Goal: Task Accomplishment & Management: Complete application form

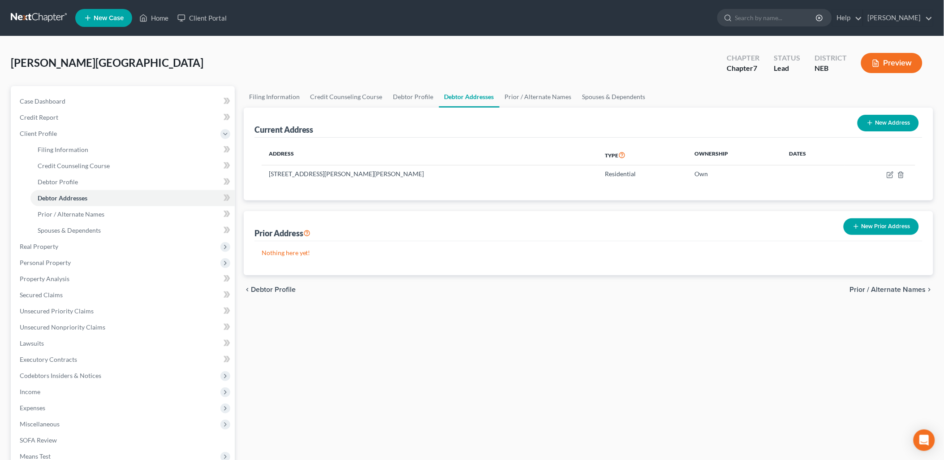
click at [883, 286] on span "Prior / Alternate Names" at bounding box center [888, 289] width 76 height 7
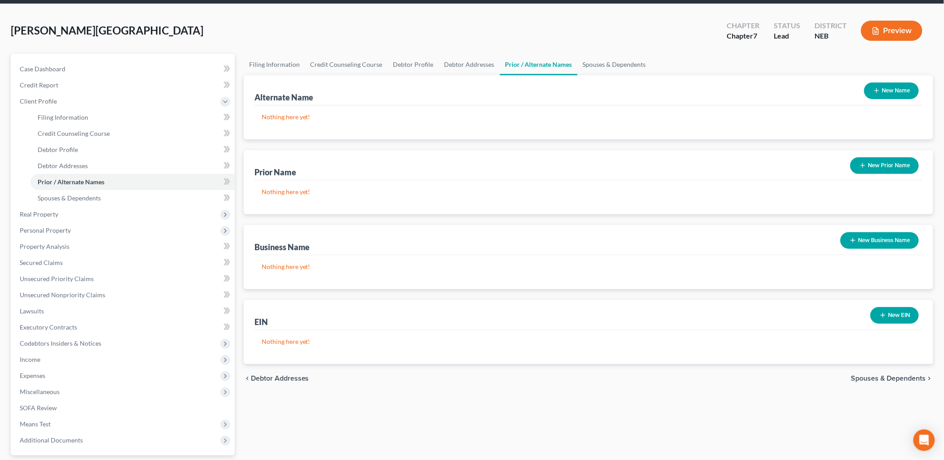
scroll to position [50, 0]
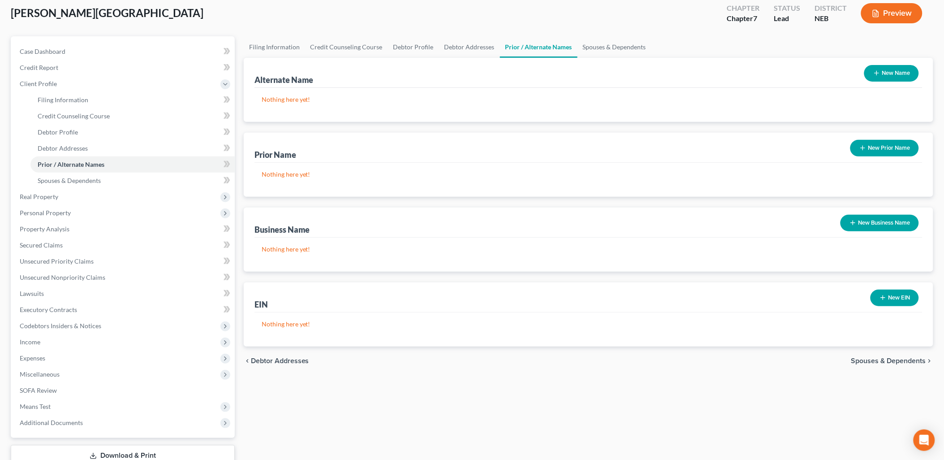
click at [889, 359] on span "Spouses & Dependents" at bounding box center [888, 360] width 75 height 7
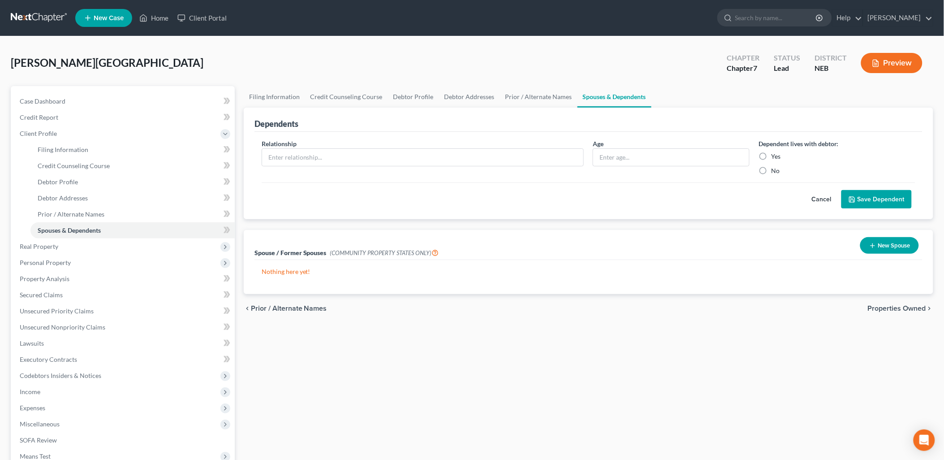
click at [906, 306] on span "Properties Owned" at bounding box center [897, 308] width 58 height 7
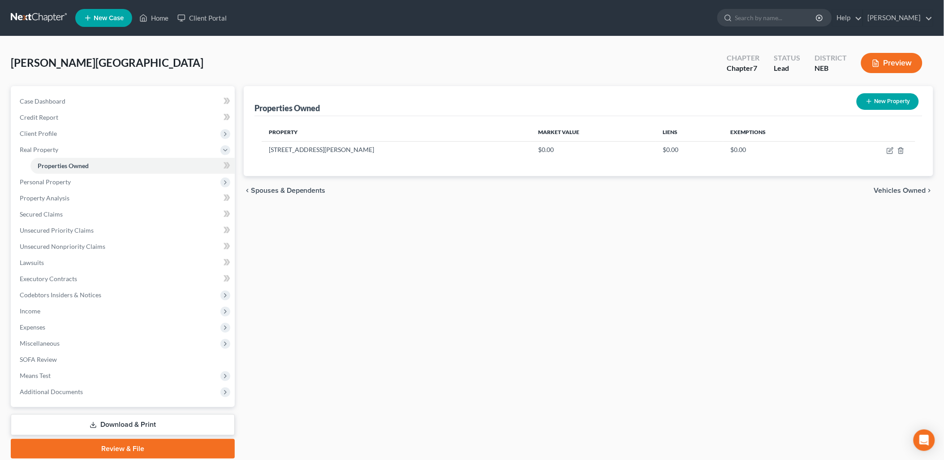
click at [312, 187] on span "Spouses & Dependents" at bounding box center [288, 190] width 75 height 7
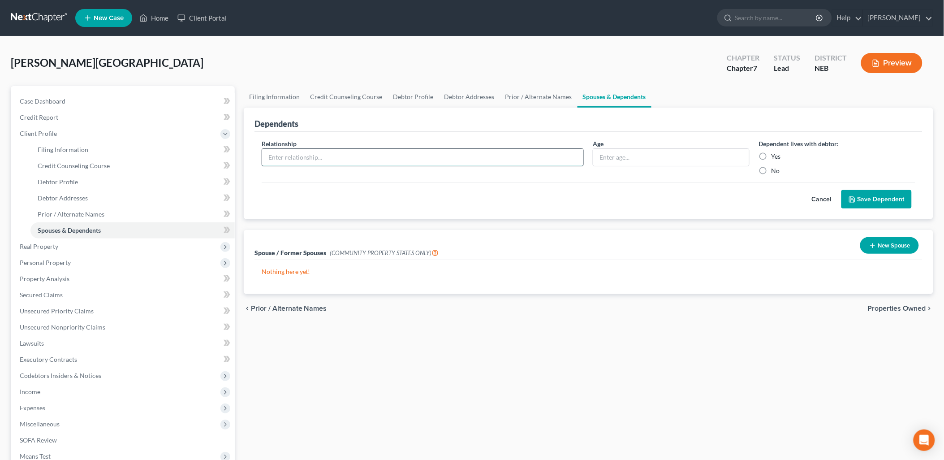
click at [333, 157] on input "text" at bounding box center [423, 157] width 322 height 17
type input "Child"
click at [652, 156] on input "text" at bounding box center [671, 157] width 156 height 17
type input "15"
click at [771, 155] on label "Yes" at bounding box center [775, 156] width 9 height 9
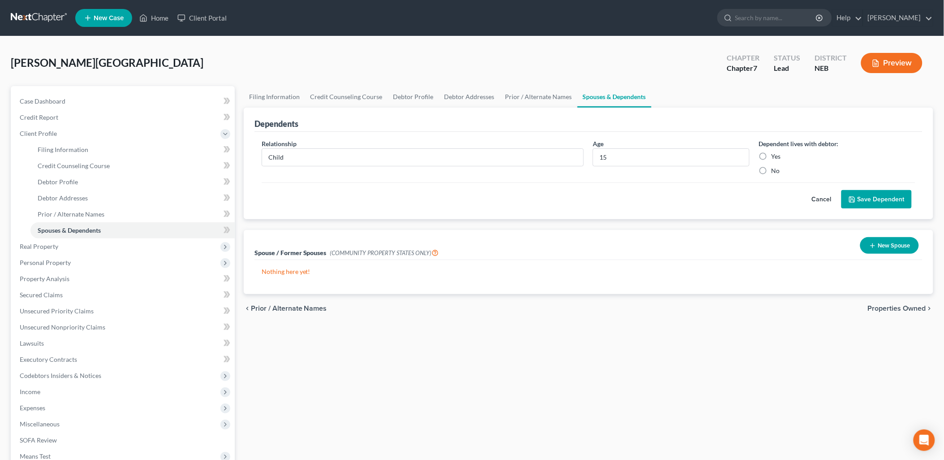
click at [775, 155] on input "Yes" at bounding box center [778, 155] width 6 height 6
radio input "true"
click at [874, 198] on button "Save Dependent" at bounding box center [877, 199] width 70 height 19
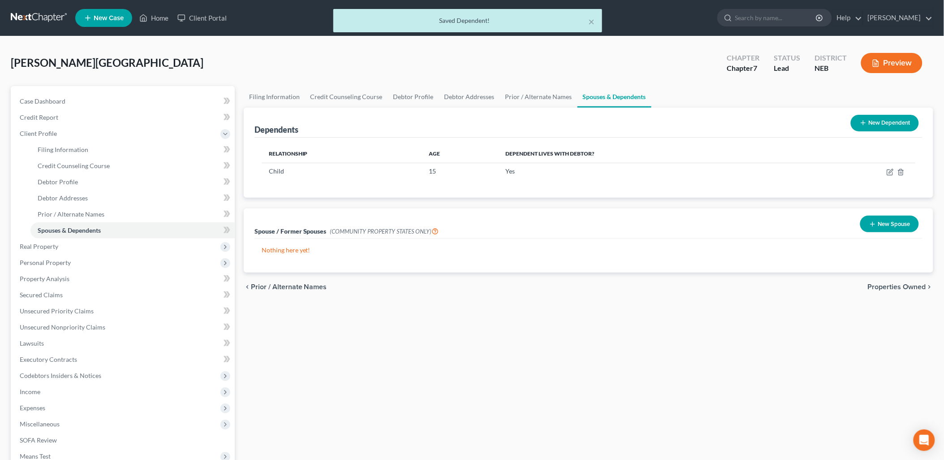
click at [883, 125] on button "New Dependent" at bounding box center [885, 123] width 68 height 17
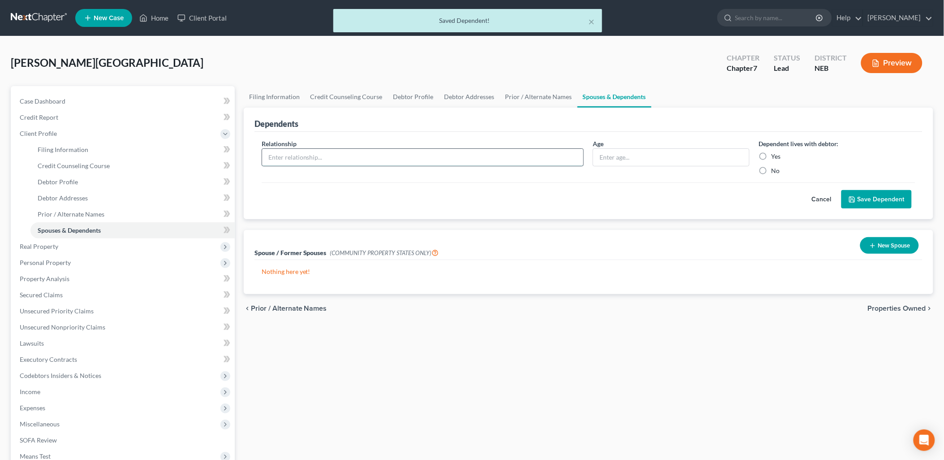
click at [393, 160] on input "text" at bounding box center [423, 157] width 322 height 17
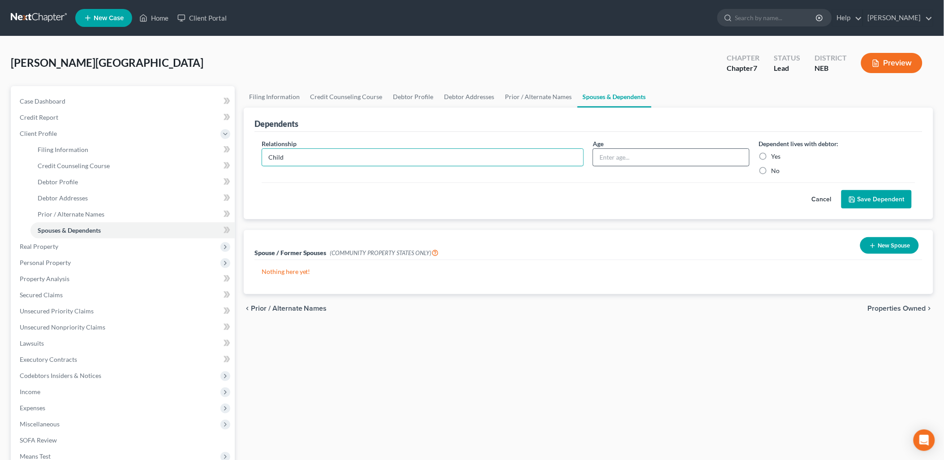
type input "Child"
click at [646, 157] on input "text" at bounding box center [671, 157] width 156 height 17
type input "11"
click at [771, 158] on label "Yes" at bounding box center [775, 156] width 9 height 9
click at [775, 158] on input "Yes" at bounding box center [778, 155] width 6 height 6
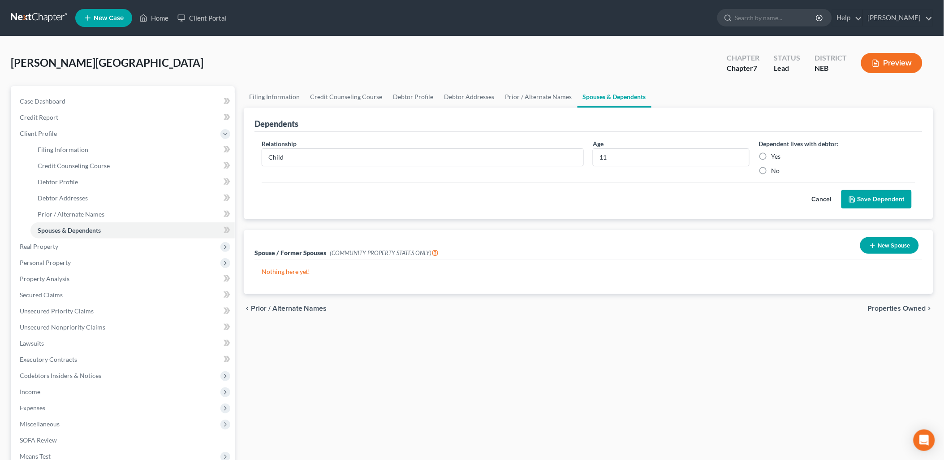
radio input "true"
click at [886, 202] on button "Save Dependent" at bounding box center [877, 199] width 70 height 19
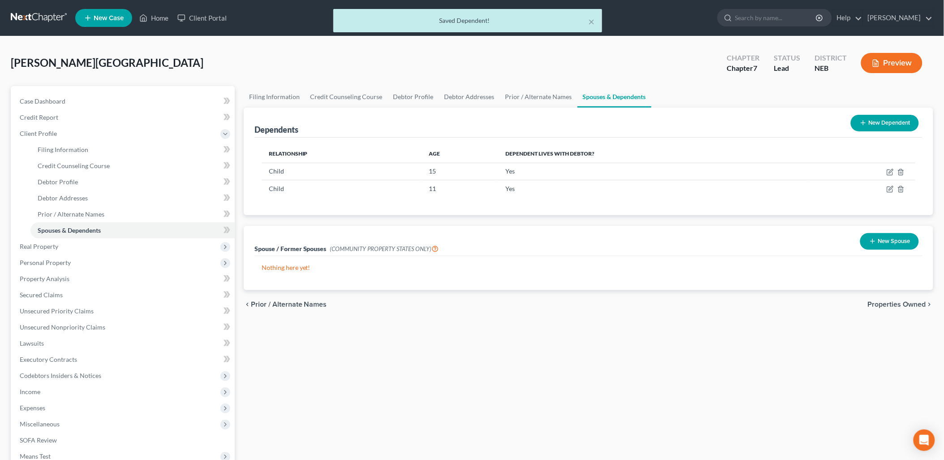
click at [880, 123] on button "New Dependent" at bounding box center [885, 123] width 68 height 17
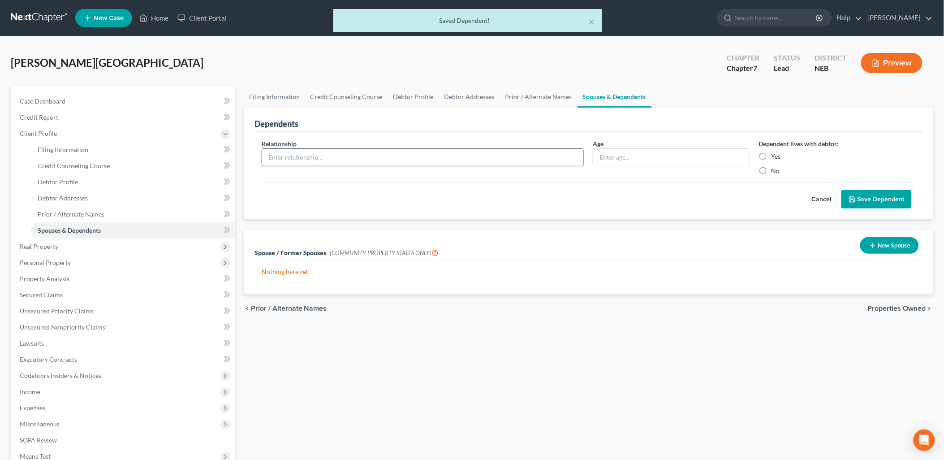
click at [345, 160] on input "text" at bounding box center [423, 157] width 322 height 17
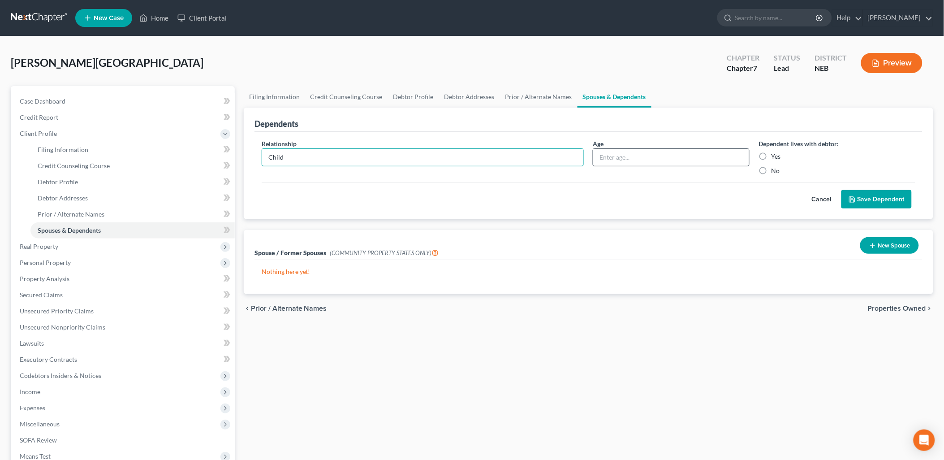
type input "Child"
click at [624, 162] on input "text" at bounding box center [671, 157] width 156 height 17
type input "7"
click at [771, 154] on label "Yes" at bounding box center [775, 156] width 9 height 9
click at [775, 154] on input "Yes" at bounding box center [778, 155] width 6 height 6
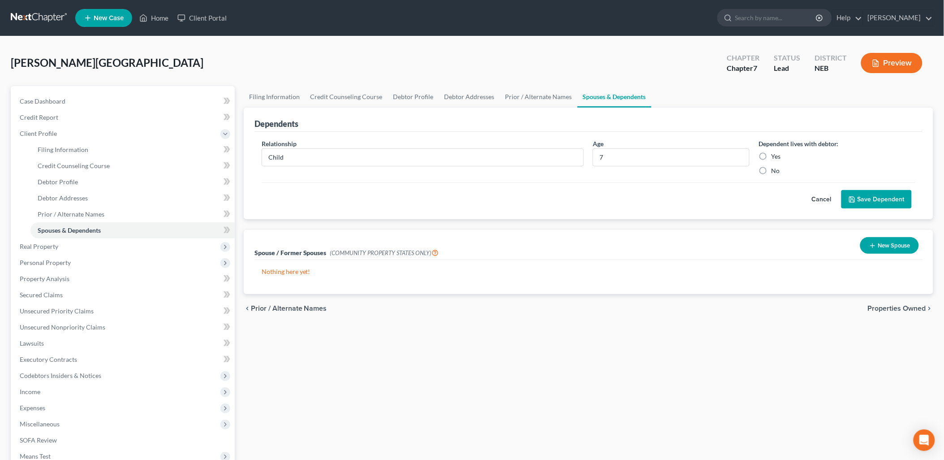
radio input "true"
click at [871, 199] on button "Save Dependent" at bounding box center [877, 199] width 70 height 19
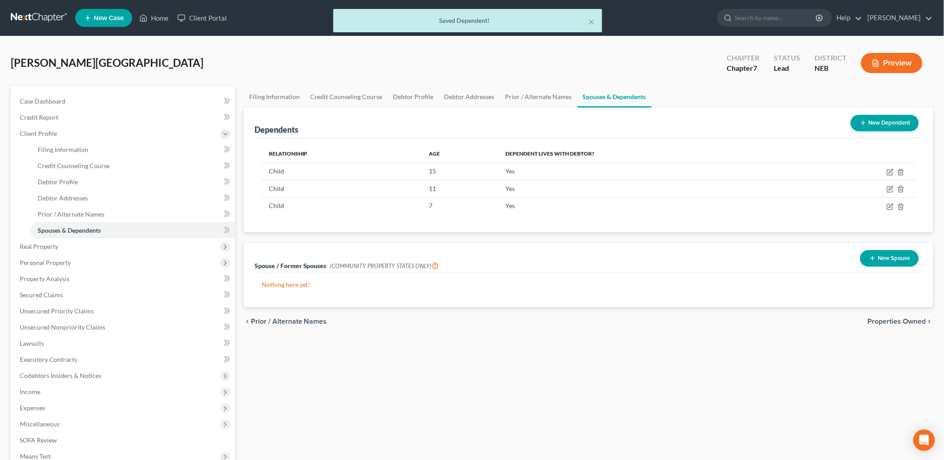
click at [902, 318] on span "Properties Owned" at bounding box center [897, 321] width 58 height 7
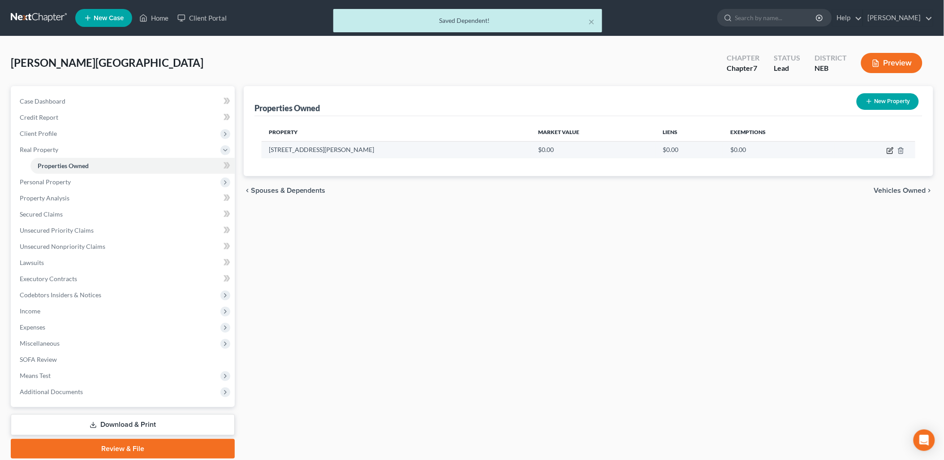
click at [892, 151] on icon "button" at bounding box center [890, 150] width 7 height 7
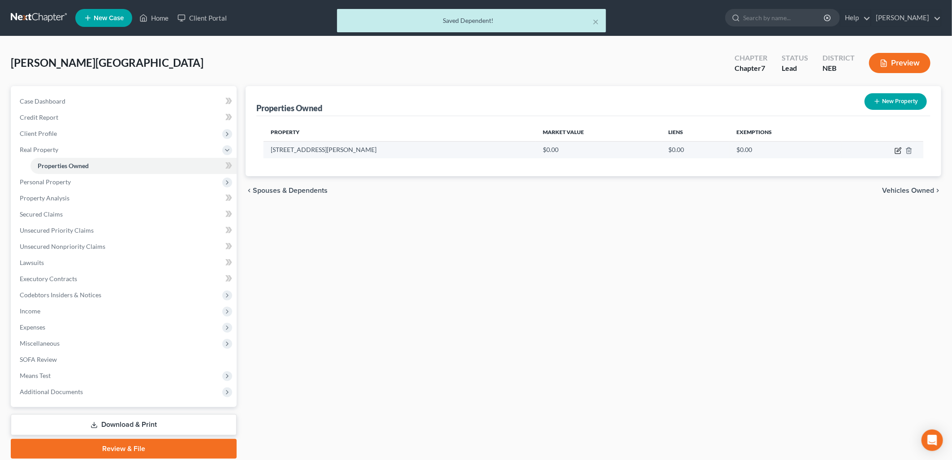
select select "30"
select select "9"
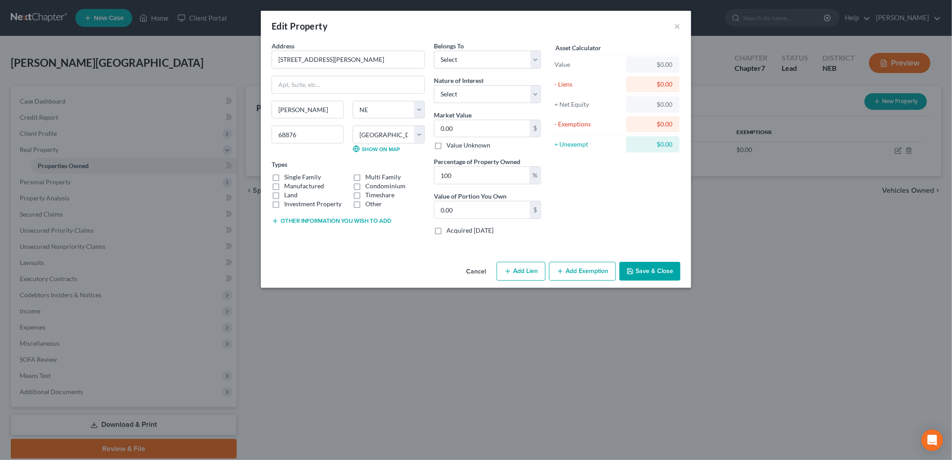
click at [315, 155] on div "[PERSON_NAME][GEOGRAPHIC_DATA] [US_STATE][GEOGRAPHIC_DATA] [GEOGRAPHIC_DATA] [G…" at bounding box center [348, 130] width 162 height 59
click at [284, 176] on label "Single Family" at bounding box center [302, 177] width 37 height 9
click at [288, 176] on input "Single Family" at bounding box center [291, 176] width 6 height 6
checkbox input "true"
click at [468, 48] on div "Belongs To * Select Debtor 1 Only Debtor 2 Only Debtor 1 And Debtor 2 Only At L…" at bounding box center [487, 54] width 107 height 27
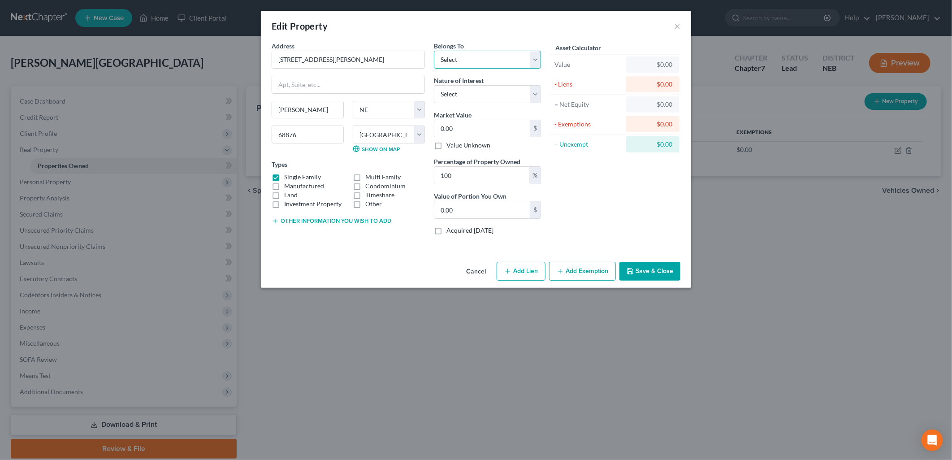
click at [468, 56] on select "Select Debtor 1 Only Debtor 2 Only Debtor 1 And Debtor 2 Only At Least One Of T…" at bounding box center [487, 60] width 107 height 18
select select "0"
click at [434, 51] on select "Select Debtor 1 Only Debtor 2 Only Debtor 1 And Debtor 2 Only At Least One Of T…" at bounding box center [487, 60] width 107 height 18
click at [466, 91] on select "Select Fee Simple Joint Tenant Life Estate Equitable Interest Future Interest T…" at bounding box center [487, 94] width 107 height 18
select select "0"
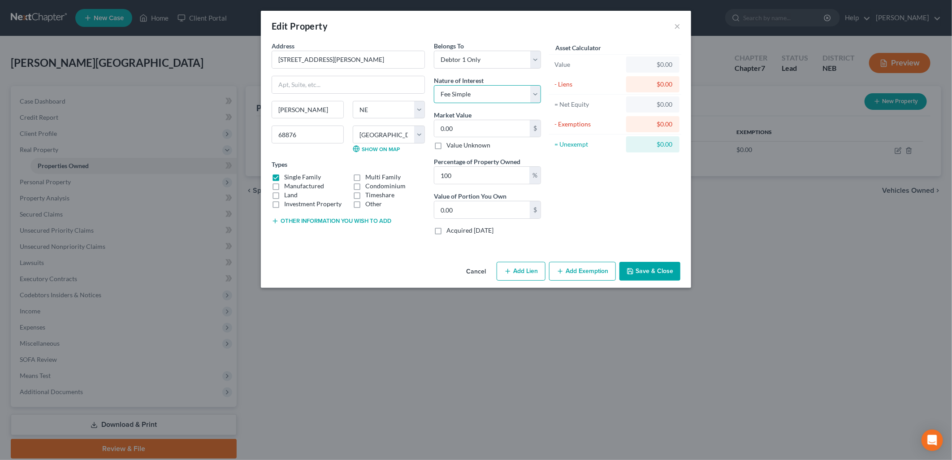
click at [434, 85] on select "Select Fee Simple Joint Tenant Life Estate Equitable Interest Future Interest T…" at bounding box center [487, 94] width 107 height 18
click at [463, 131] on input "0.00" at bounding box center [481, 128] width 95 height 17
click at [486, 122] on input "0.00" at bounding box center [481, 128] width 95 height 17
type input "0."
type input "0"
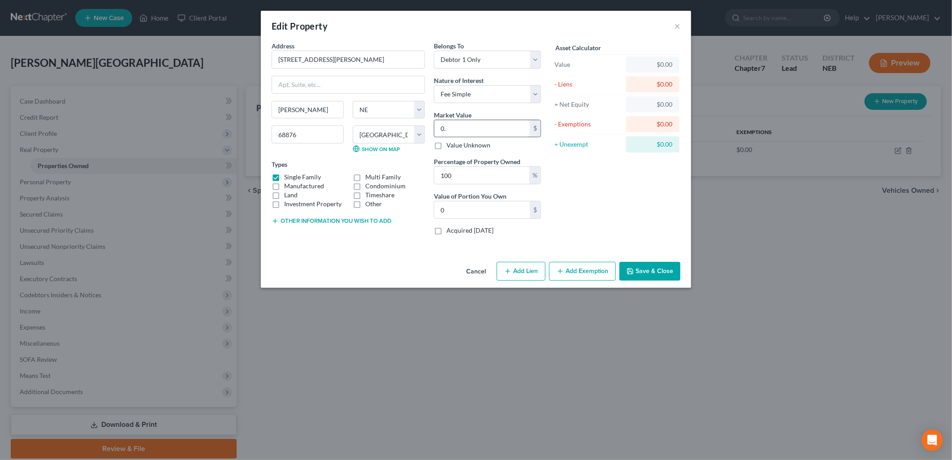
type input "0"
type input "1"
type input "1.00"
type input "11"
type input "11.00"
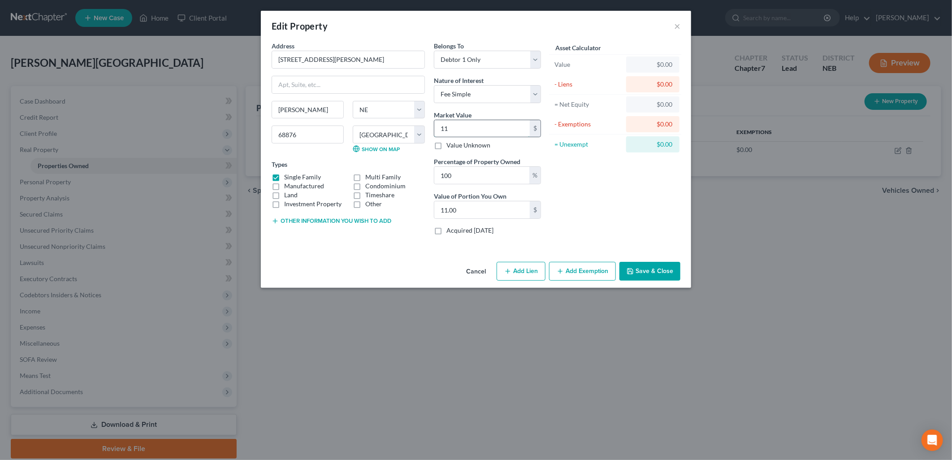
type input "112"
type input "112.00"
type input "1129"
type input "1,129.00"
type input "1,1294"
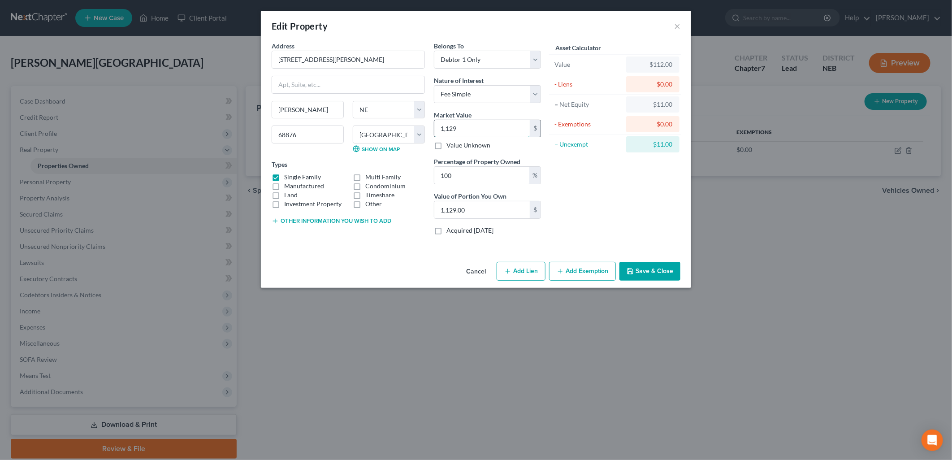
type input "11,294.00"
type input "11,2940"
type input "112,940.00"
click at [606, 177] on div "Asset Calculator Value $112,940.00 - Liens $0.00 = Net Equity $112,940.00 - Exe…" at bounding box center [614, 141] width 139 height 201
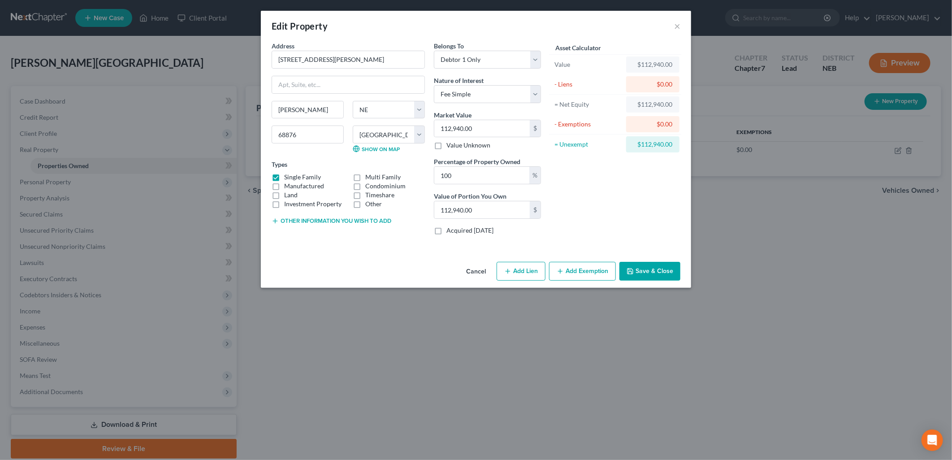
click at [571, 269] on button "Add Exemption" at bounding box center [582, 271] width 67 height 19
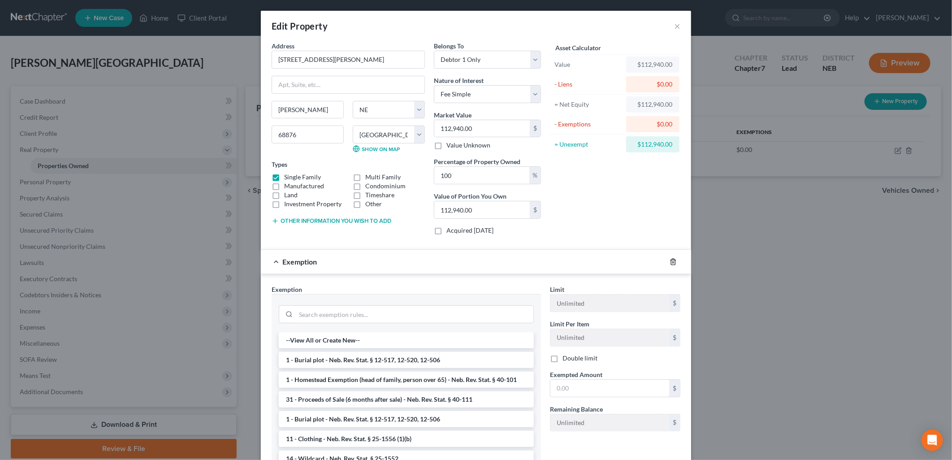
click at [670, 261] on icon "button" at bounding box center [672, 261] width 7 height 7
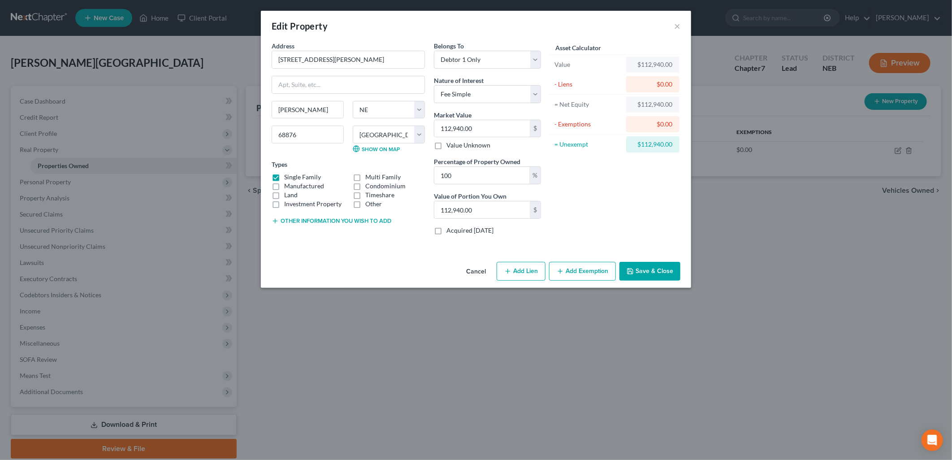
click at [529, 270] on button "Add Lien" at bounding box center [520, 271] width 49 height 19
select select "0"
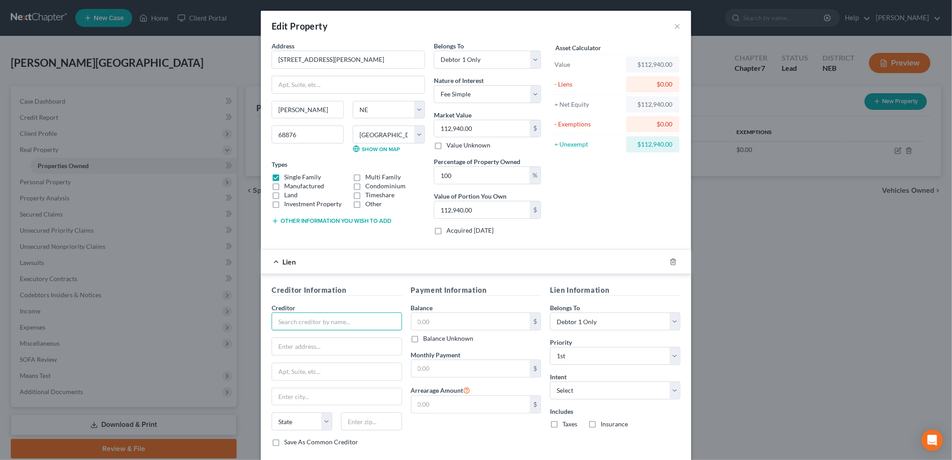
click at [325, 320] on input "text" at bounding box center [337, 321] width 130 height 18
type input "Cornerstone Bank"
click at [310, 346] on input "text" at bounding box center [337, 346] width 130 height 17
type input "[STREET_ADDRESS]"
type input "[PERSON_NAME]"
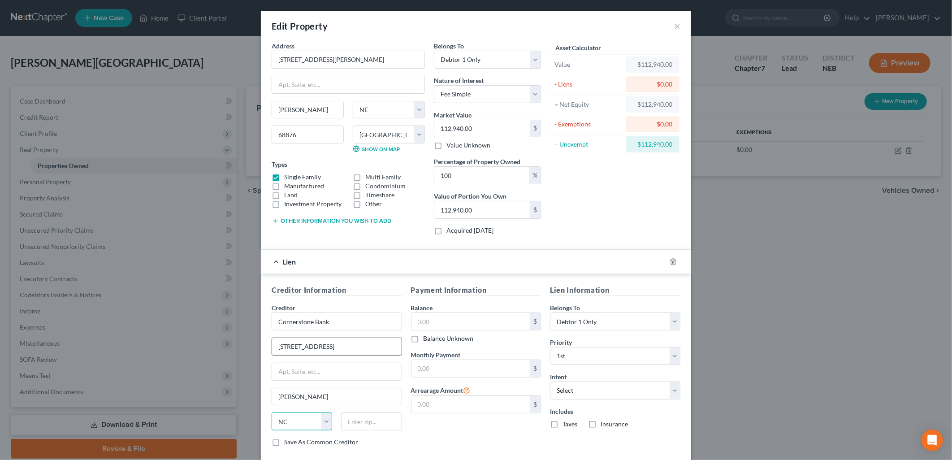
select select "30"
type input "68876"
click at [493, 324] on input "text" at bounding box center [470, 321] width 119 height 17
type input "65,000"
click at [486, 365] on input "text" at bounding box center [470, 368] width 119 height 17
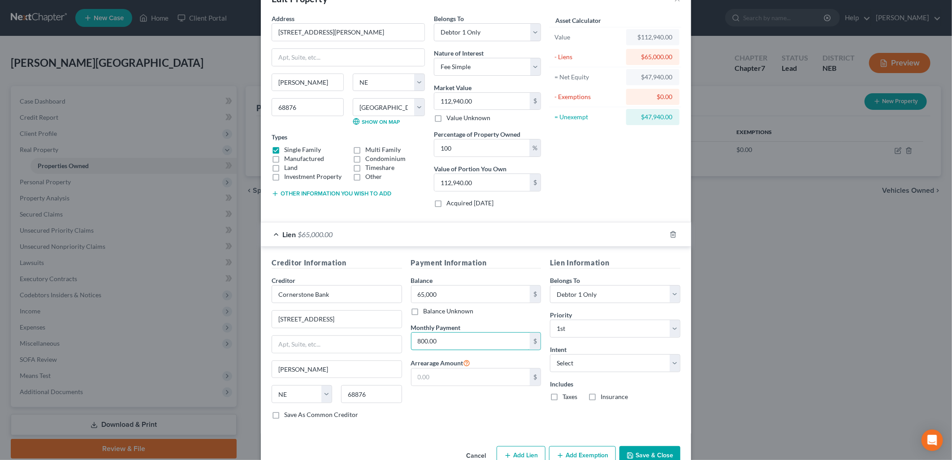
scroll to position [50, 0]
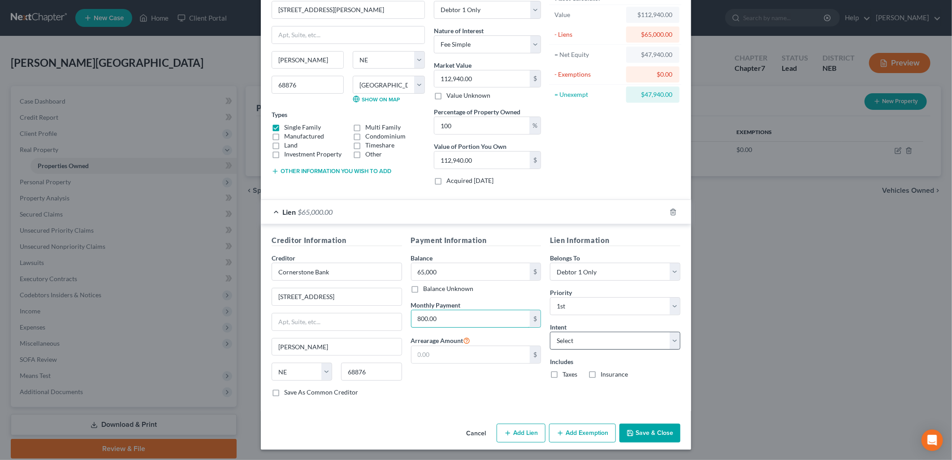
type input "800.00"
click at [594, 342] on select "Select Surrender Redeem Reaffirm Avoid Other" at bounding box center [615, 341] width 130 height 18
select select "2"
click at [550, 332] on select "Select Surrender Redeem Reaffirm Avoid Other" at bounding box center [615, 341] width 130 height 18
click at [583, 430] on button "Add Exemption" at bounding box center [582, 432] width 67 height 19
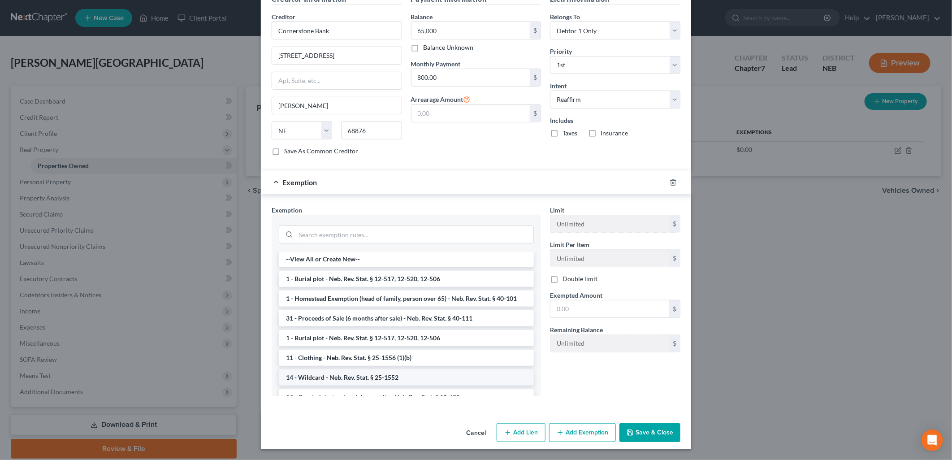
scroll to position [0, 0]
click at [411, 300] on li "1 - Homestead Exemption (head of family, person over 65) - Neb. Rev. Stat. § 40…" at bounding box center [406, 300] width 255 height 16
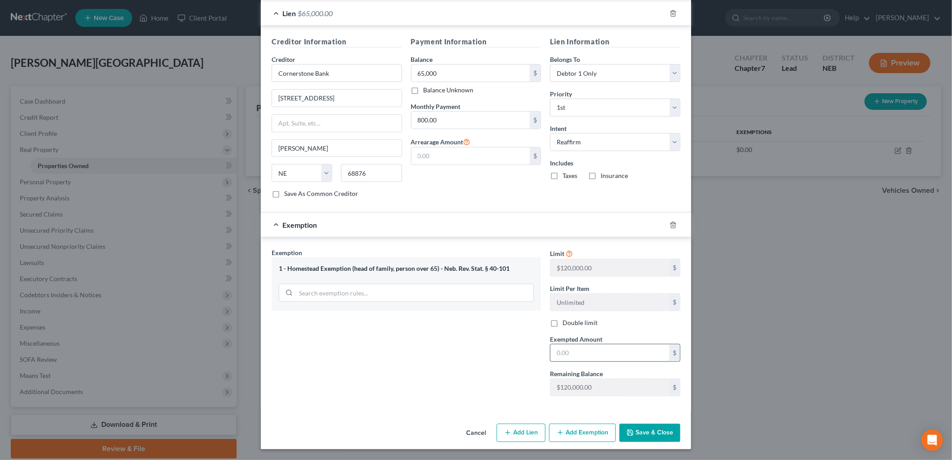
click at [569, 355] on input "text" at bounding box center [609, 352] width 119 height 17
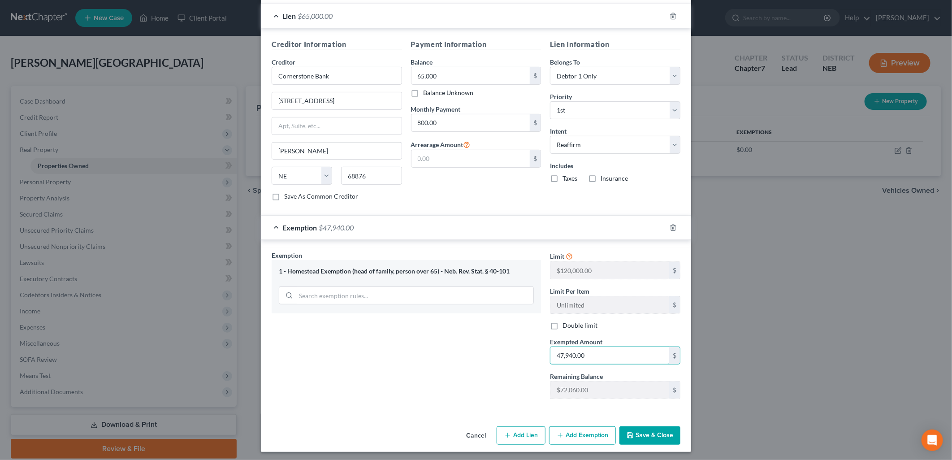
scroll to position [249, 0]
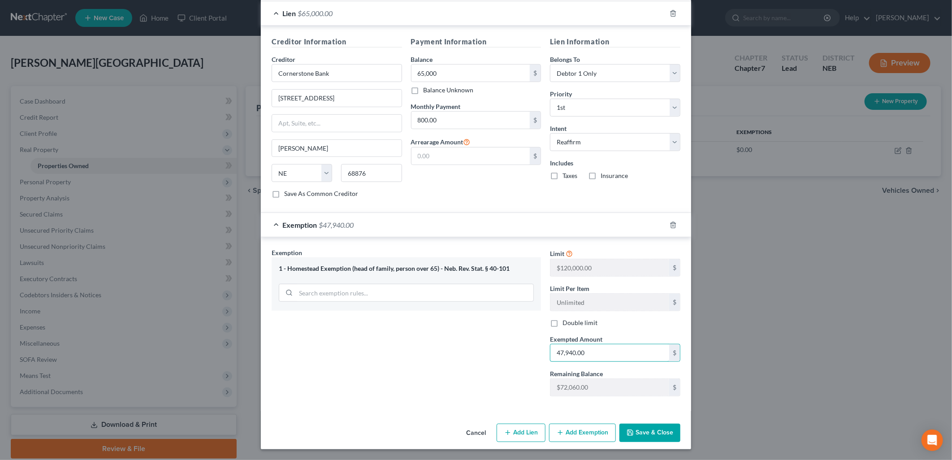
type input "47,940.00"
click at [663, 432] on button "Save & Close" at bounding box center [649, 432] width 61 height 19
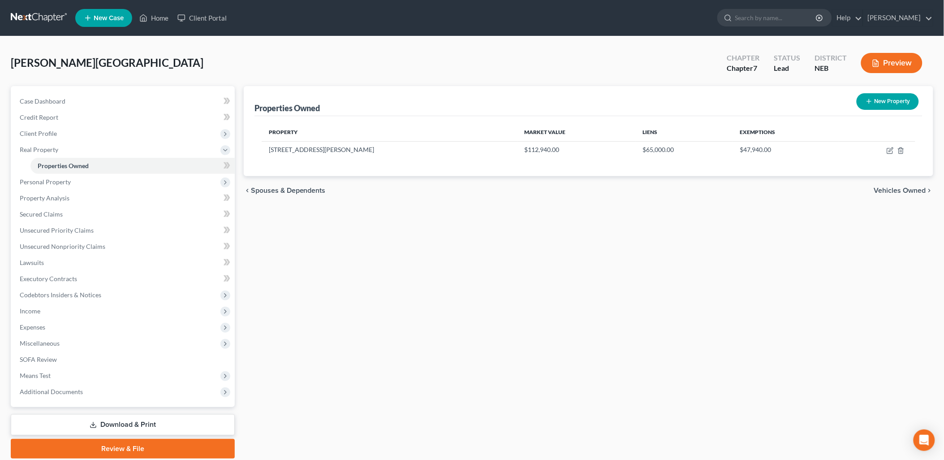
click at [877, 191] on span "Vehicles Owned" at bounding box center [900, 190] width 52 height 7
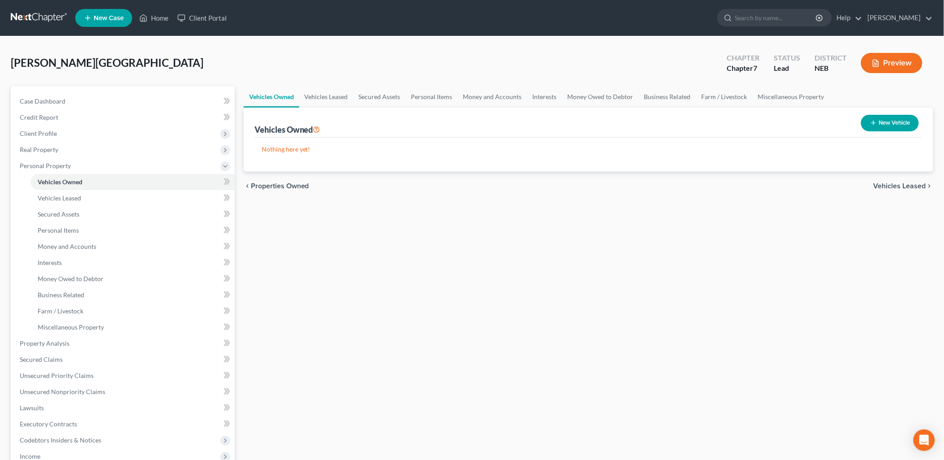
click at [899, 122] on button "New Vehicle" at bounding box center [890, 123] width 58 height 17
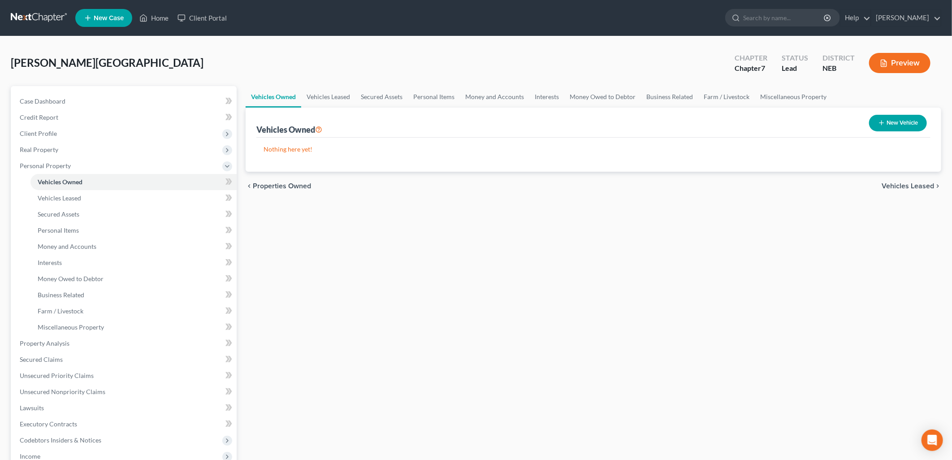
select select "0"
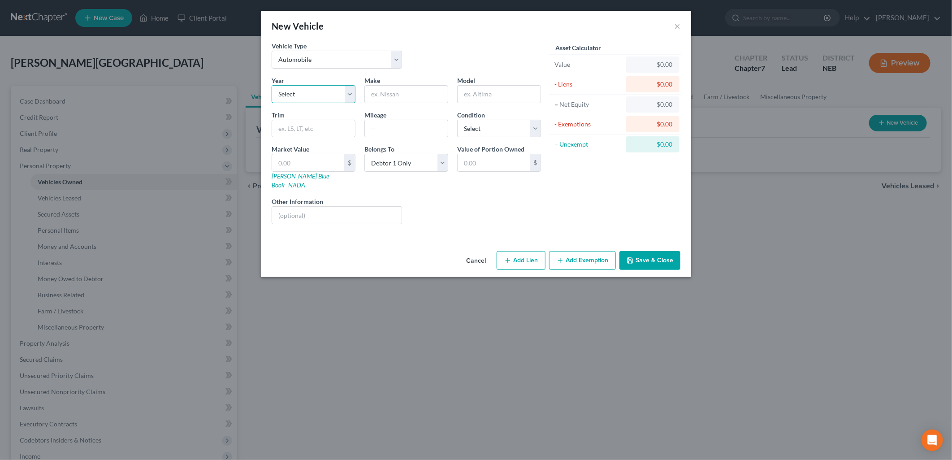
click at [307, 95] on select "Select 2026 2025 2024 2023 2022 2021 2020 2019 2018 2017 2016 2015 2014 2013 20…" at bounding box center [314, 94] width 84 height 18
click at [272, 85] on select "Select 2026 2025 2024 2023 2022 2021 2020 2019 2018 2017 2016 2015 2014 2013 20…" at bounding box center [314, 94] width 84 height 18
click at [306, 128] on input "text" at bounding box center [313, 128] width 83 height 17
click at [347, 91] on select "Select 2026 2025 2024 2023 2022 2021 2020 2019 2018 2017 2016 2015 2014 2013 20…" at bounding box center [314, 94] width 84 height 18
select select "24"
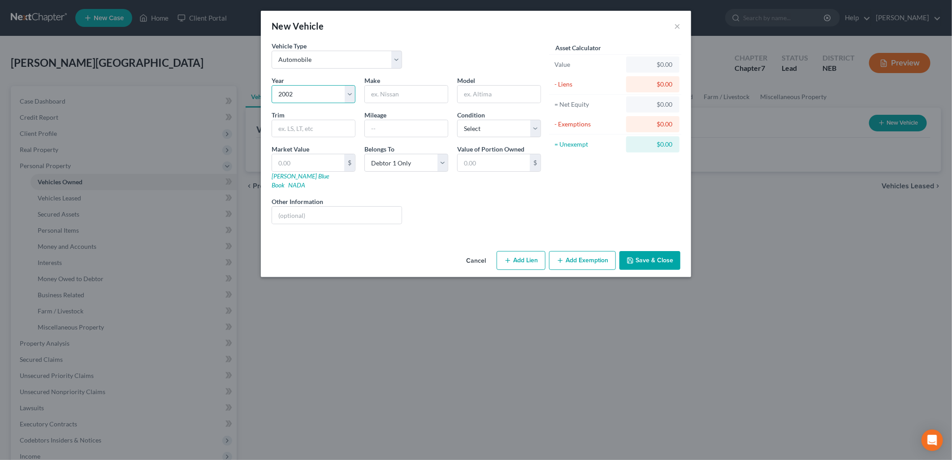
click at [272, 85] on select "Select 2026 2025 2024 2023 2022 2021 2020 2019 2018 2017 2016 2015 2014 2013 20…" at bounding box center [314, 94] width 84 height 18
click at [414, 99] on input "text" at bounding box center [406, 94] width 83 height 17
type input "Nissan"
type input "E"
type input "Xterra"
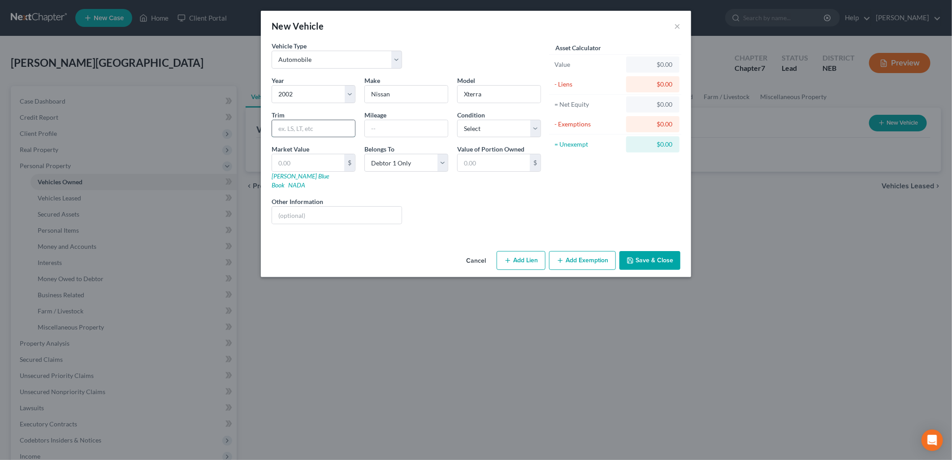
click at [319, 129] on input "text" at bounding box center [313, 128] width 83 height 17
type input "XE/SE"
click at [324, 159] on input "text" at bounding box center [308, 162] width 72 height 17
click at [287, 156] on input "text" at bounding box center [308, 162] width 72 height 17
click at [392, 128] on input "text" at bounding box center [406, 128] width 83 height 17
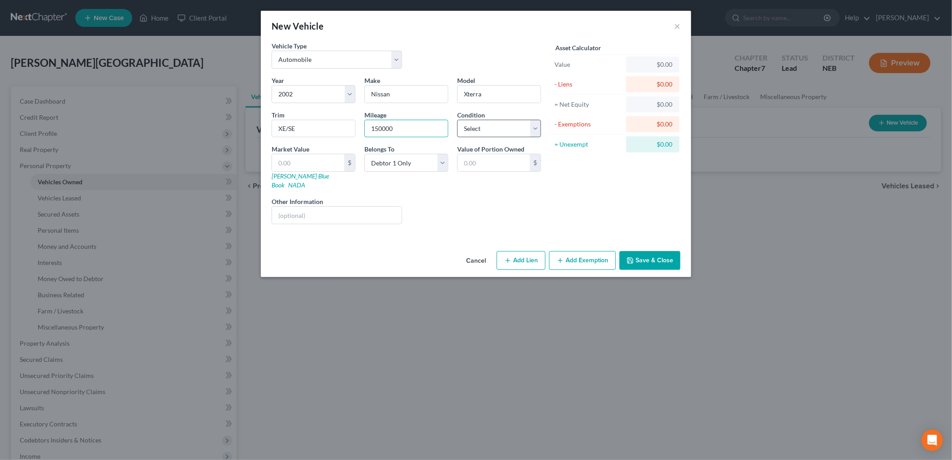
type input "150000"
click at [495, 131] on select "Select Excellent Very Good Good Fair Poor" at bounding box center [499, 129] width 84 height 18
select select "3"
click at [457, 120] on select "Select Excellent Very Good Good Fair Poor" at bounding box center [499, 129] width 84 height 18
click at [296, 177] on link "[PERSON_NAME] Blue Book" at bounding box center [300, 180] width 57 height 17
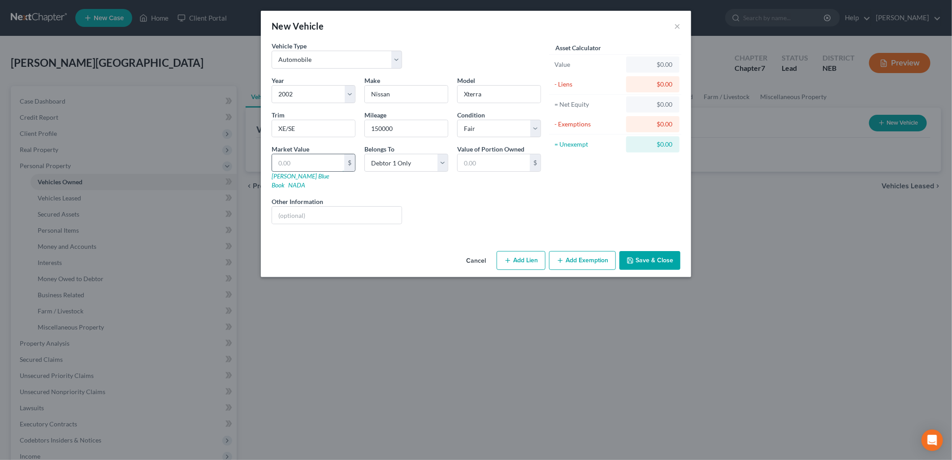
click at [302, 168] on input "text" at bounding box center [308, 162] width 72 height 17
type input "1"
type input "1.00"
type input "11"
type input "11.00"
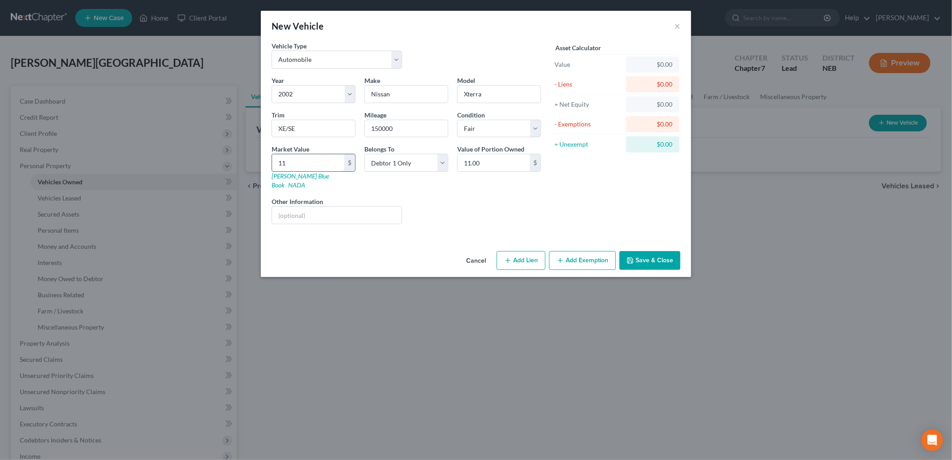
type input "115"
type input "115.00"
type input "1152"
type input "1,152.00"
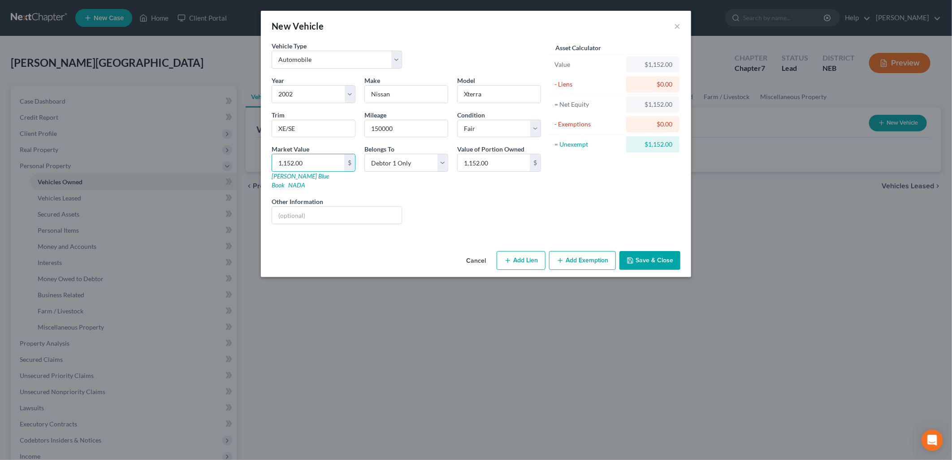
click at [577, 252] on button "Add Exemption" at bounding box center [582, 260] width 67 height 19
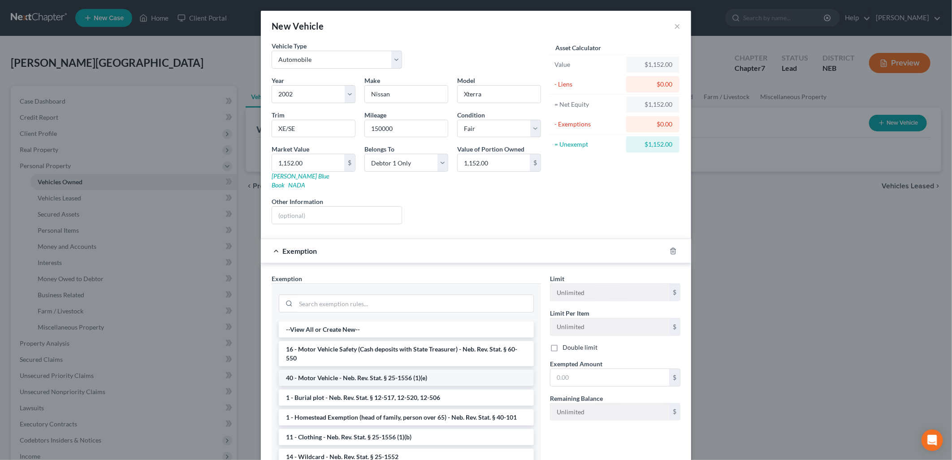
click at [418, 370] on li "40 - Motor Vehicle - Neb. Rev. Stat. § 25-1556 (1)(e)" at bounding box center [406, 378] width 255 height 16
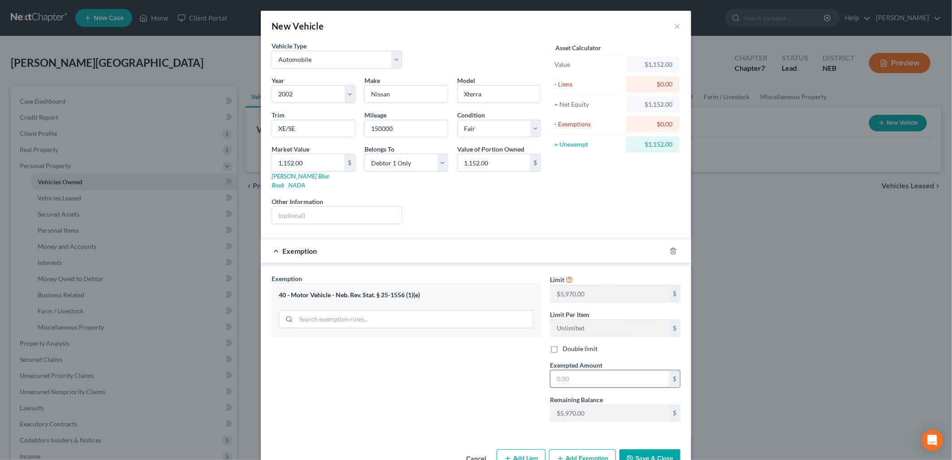
click at [581, 370] on input "text" at bounding box center [609, 378] width 119 height 17
type input "1,152.00"
click at [652, 449] on button "Save & Close" at bounding box center [649, 458] width 61 height 19
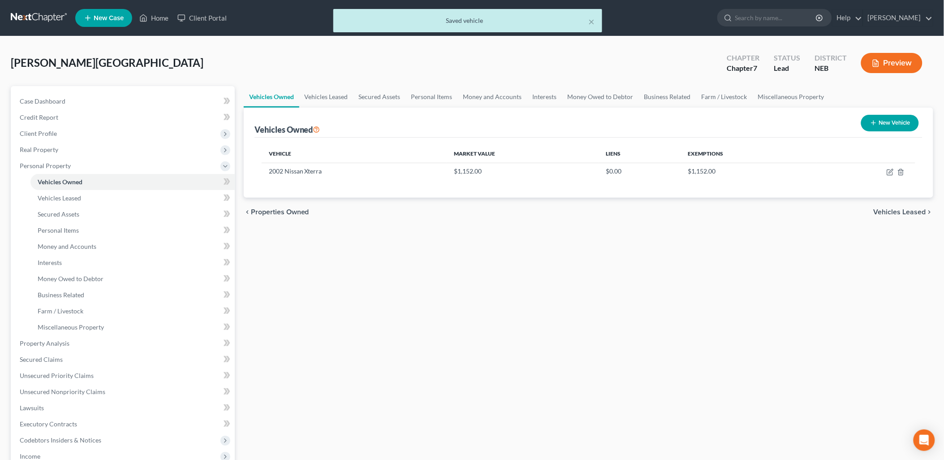
click at [901, 213] on span "Vehicles Leased" at bounding box center [900, 211] width 52 height 7
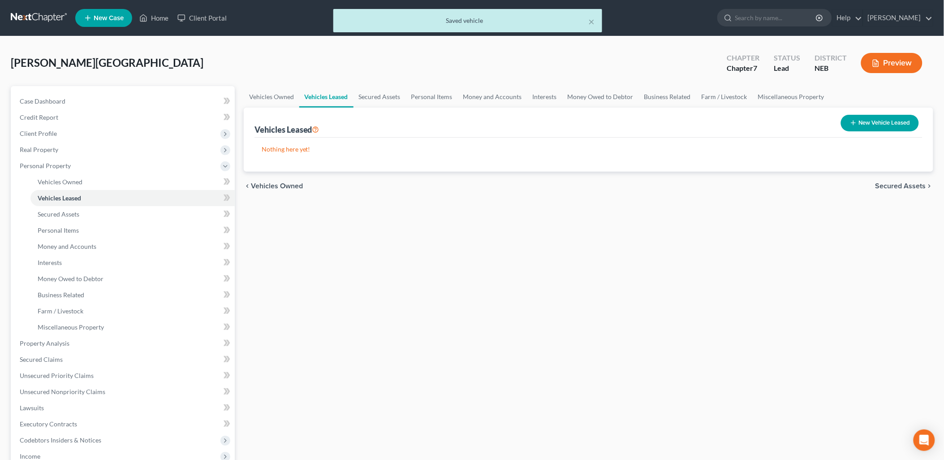
click at [907, 184] on span "Secured Assets" at bounding box center [901, 185] width 51 height 7
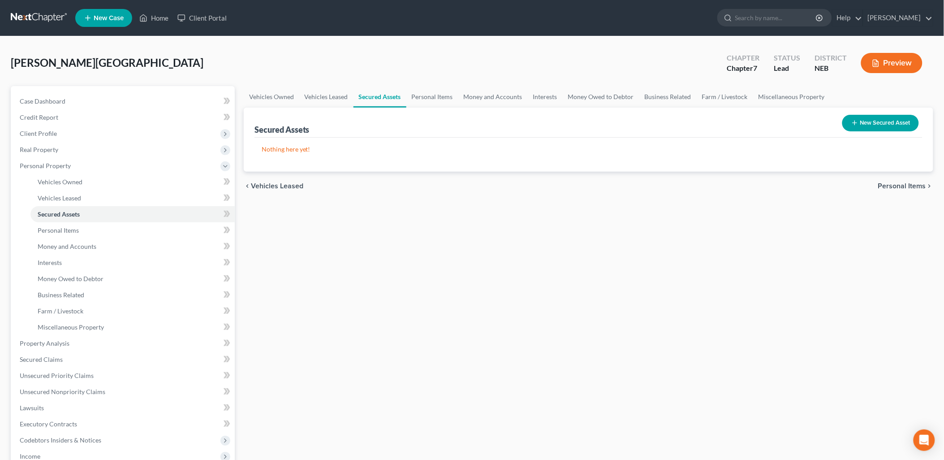
click at [915, 187] on span "Personal Items" at bounding box center [902, 185] width 48 height 7
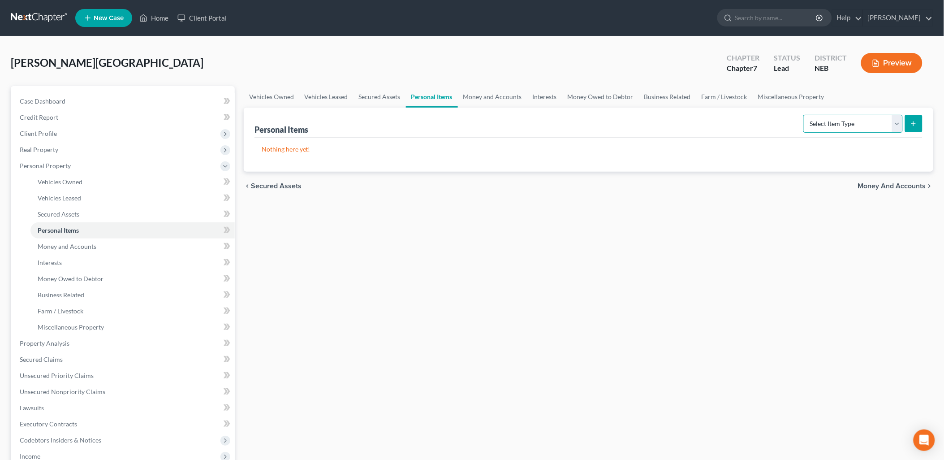
click at [898, 124] on select "Select Item Type Clothing Collectibles Of Value Electronics Firearms Household …" at bounding box center [852, 124] width 99 height 18
select select "clothing"
click at [804, 115] on select "Select Item Type Clothing Collectibles Of Value Electronics Firearms Household …" at bounding box center [852, 124] width 99 height 18
click at [920, 117] on button "submit" at bounding box center [913, 123] width 17 height 17
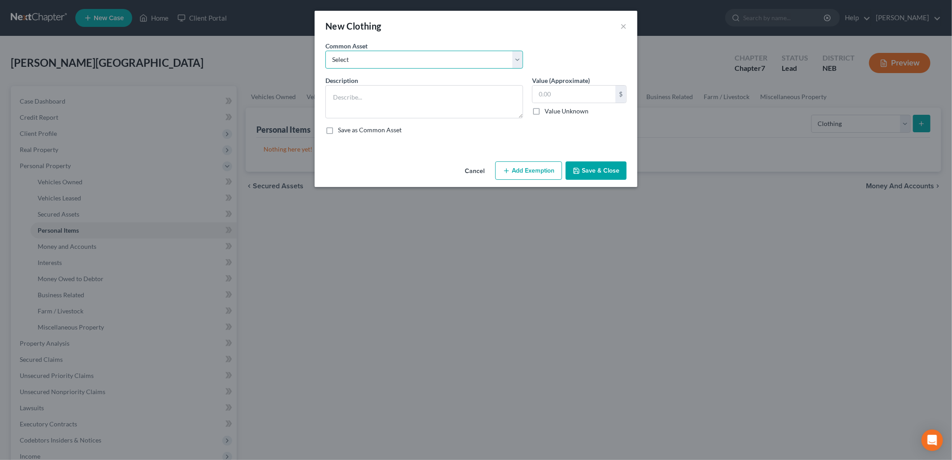
click at [362, 61] on select "Select Clothing" at bounding box center [424, 60] width 198 height 18
select select "0"
click at [325, 51] on select "Select Clothing" at bounding box center [424, 60] width 198 height 18
type textarea "Clothing"
click at [577, 95] on input "500.00" at bounding box center [573, 94] width 83 height 17
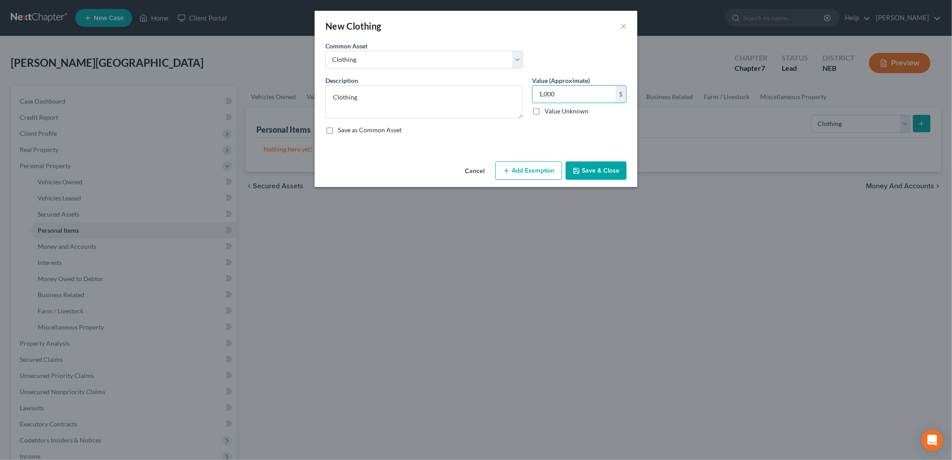
type input "1,000"
click at [523, 176] on button "Add Exemption" at bounding box center [528, 170] width 67 height 19
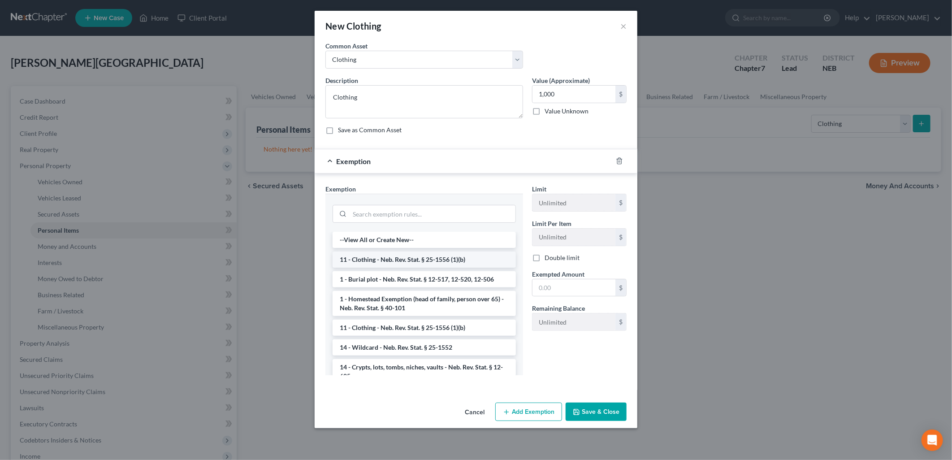
click at [423, 260] on li "11 - Clothing - Neb. Rev. Stat. § 25-1556 (1)(b)" at bounding box center [423, 259] width 183 height 16
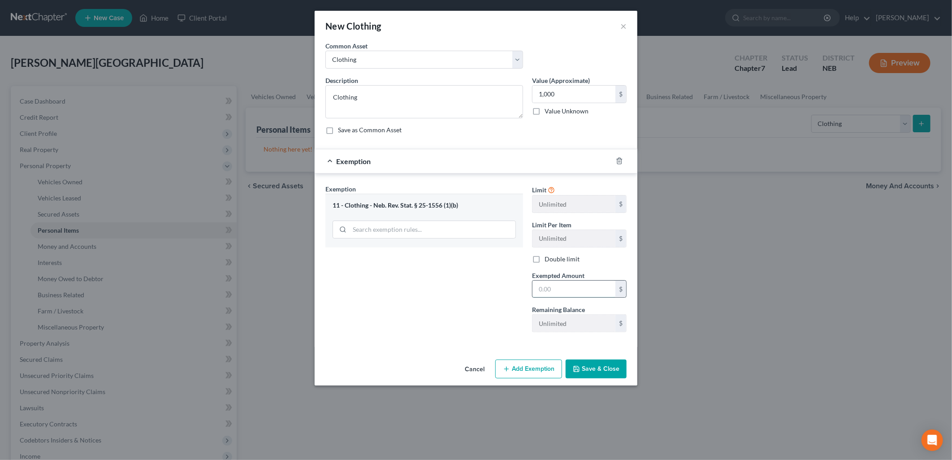
click at [550, 287] on input "text" at bounding box center [573, 289] width 83 height 17
type input "1,000"
click at [600, 370] on button "Save & Close" at bounding box center [596, 368] width 61 height 19
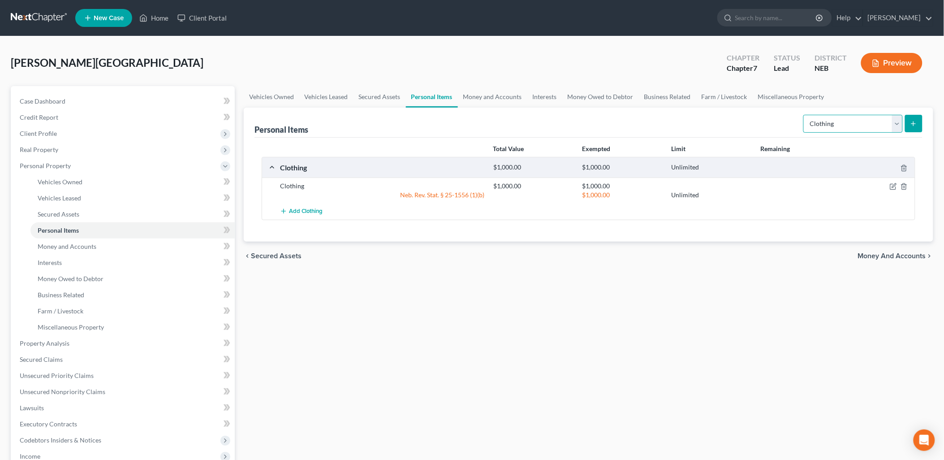
click at [894, 126] on select "Select Item Type Clothing Collectibles Of Value Electronics Firearms Household …" at bounding box center [852, 124] width 99 height 18
select select "electronics"
click at [804, 115] on select "Select Item Type Clothing Collectibles Of Value Electronics Firearms Household …" at bounding box center [852, 124] width 99 height 18
click at [916, 118] on button "submit" at bounding box center [913, 123] width 17 height 17
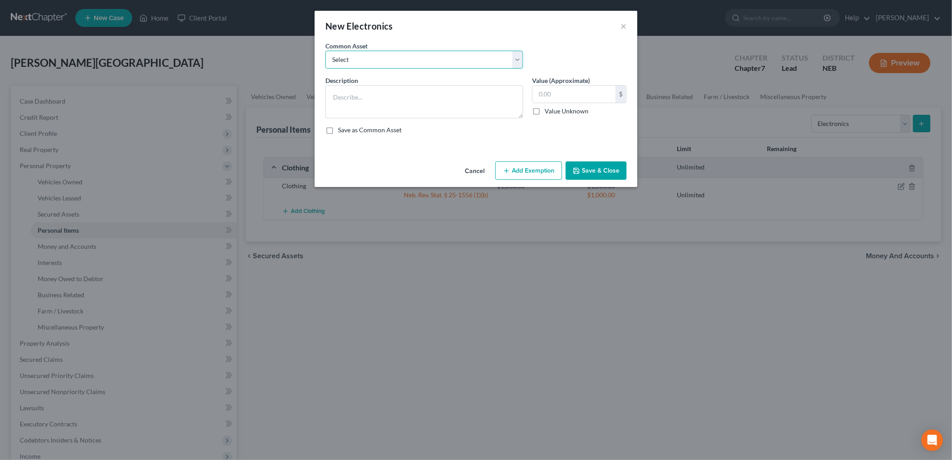
click at [456, 60] on select "Select Cell Phone" at bounding box center [424, 60] width 198 height 18
select select "0"
click at [325, 51] on select "Select Cell Phone" at bounding box center [424, 60] width 198 height 18
type textarea "Cell Phone"
type input "300.00"
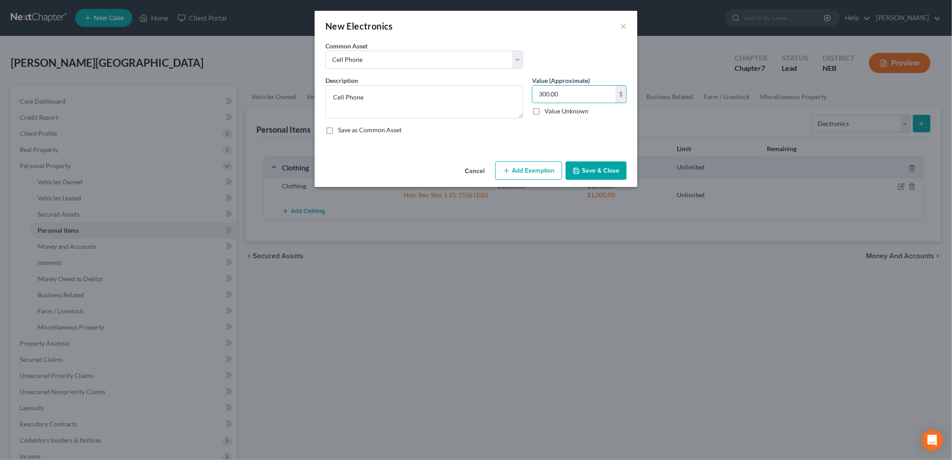
click at [597, 170] on button "Save & Close" at bounding box center [596, 170] width 61 height 19
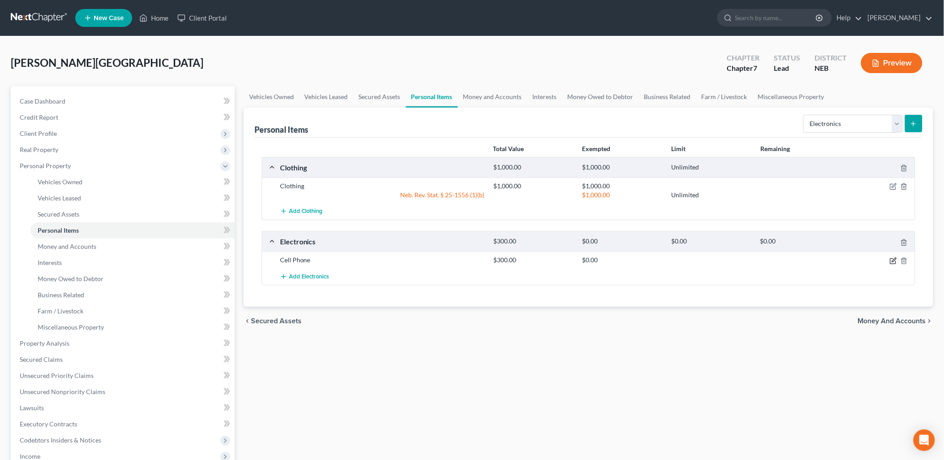
click at [894, 258] on icon "button" at bounding box center [893, 260] width 7 height 7
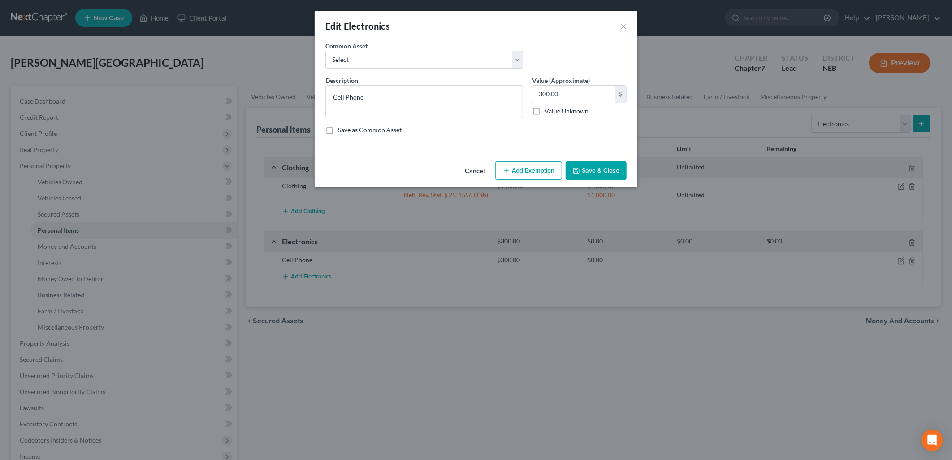
click at [541, 173] on button "Add Exemption" at bounding box center [528, 170] width 67 height 19
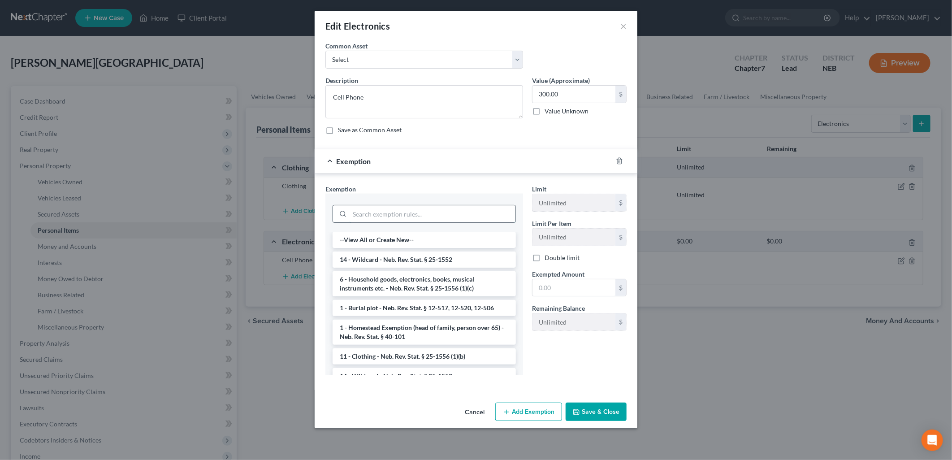
click at [423, 216] on input "search" at bounding box center [433, 213] width 166 height 17
click at [424, 281] on li "6 - Household goods, electronics, books, musical instruments etc. - Neb. Rev. S…" at bounding box center [423, 283] width 183 height 25
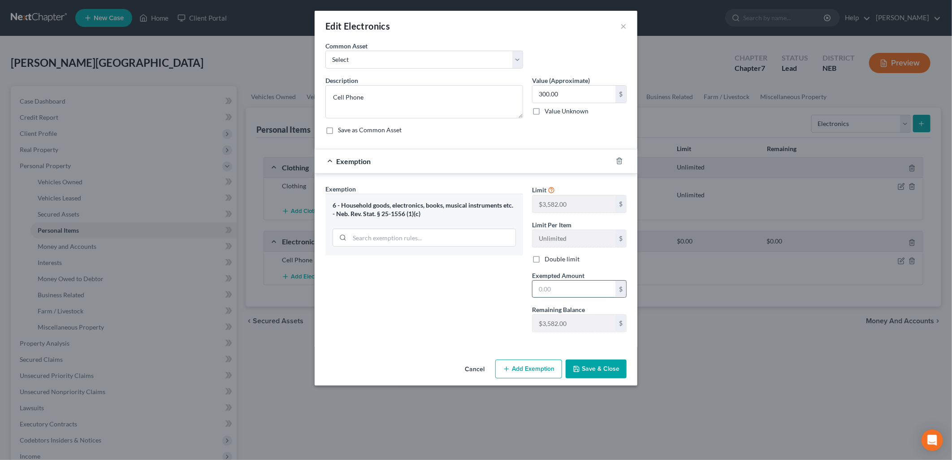
click at [551, 292] on input "text" at bounding box center [573, 289] width 83 height 17
type input "300.00"
click at [605, 374] on button "Save & Close" at bounding box center [596, 368] width 61 height 19
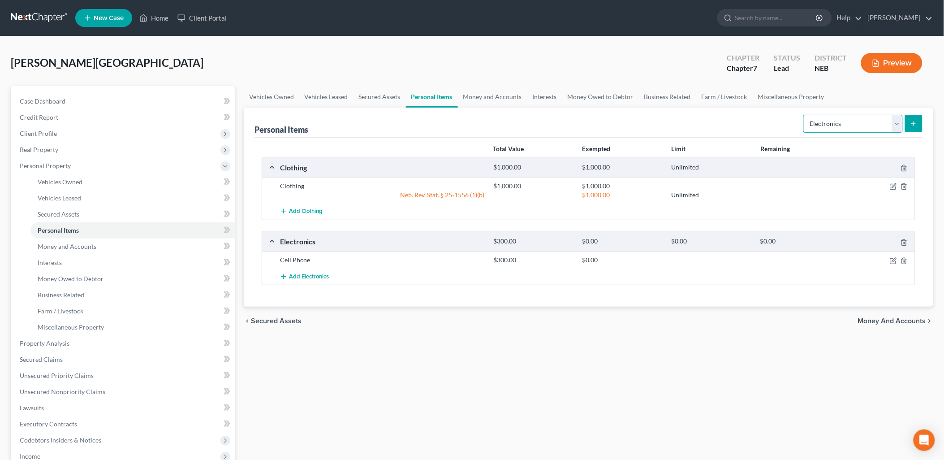
click at [898, 123] on select "Select Item Type Clothing Collectibles Of Value Electronics Firearms Household …" at bounding box center [852, 124] width 99 height 18
select select "household_goods"
click at [804, 115] on select "Select Item Type Clothing Collectibles Of Value Electronics Firearms Household …" at bounding box center [852, 124] width 99 height 18
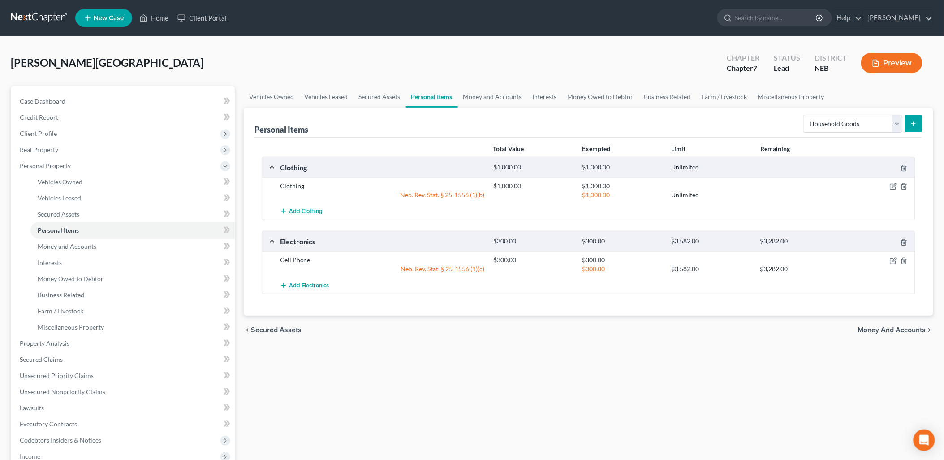
click at [914, 123] on line "submit" at bounding box center [914, 123] width 0 height 4
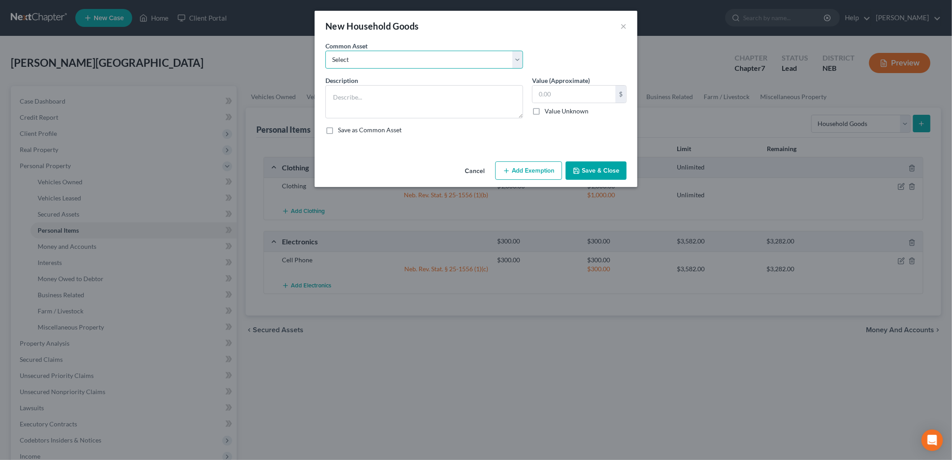
drag, startPoint x: 435, startPoint y: 56, endPoint x: 432, endPoint y: 61, distance: 6.0
click at [435, 56] on select "Select Household goods and furnishings" at bounding box center [424, 60] width 198 height 18
select select "0"
click at [325, 51] on select "Select Household goods and furnishings" at bounding box center [424, 60] width 198 height 18
type textarea "Household goods and furnishings"
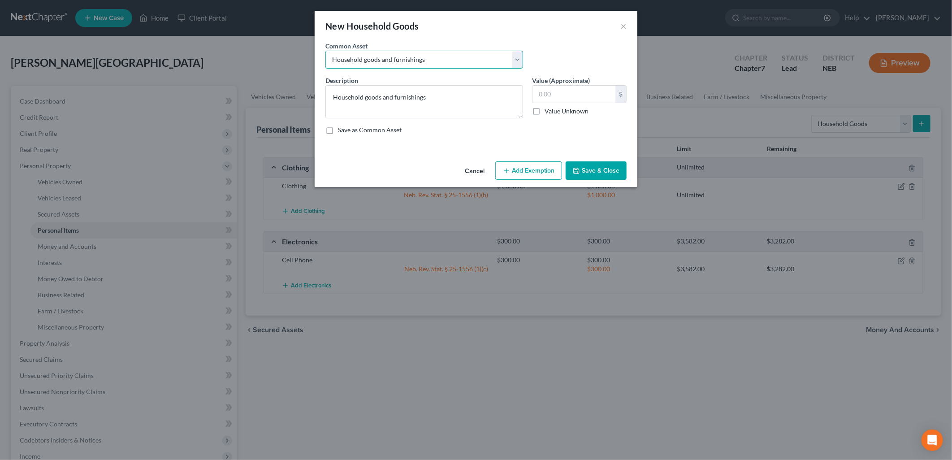
type input "3,000.00"
click at [527, 173] on button "Add Exemption" at bounding box center [528, 170] width 67 height 19
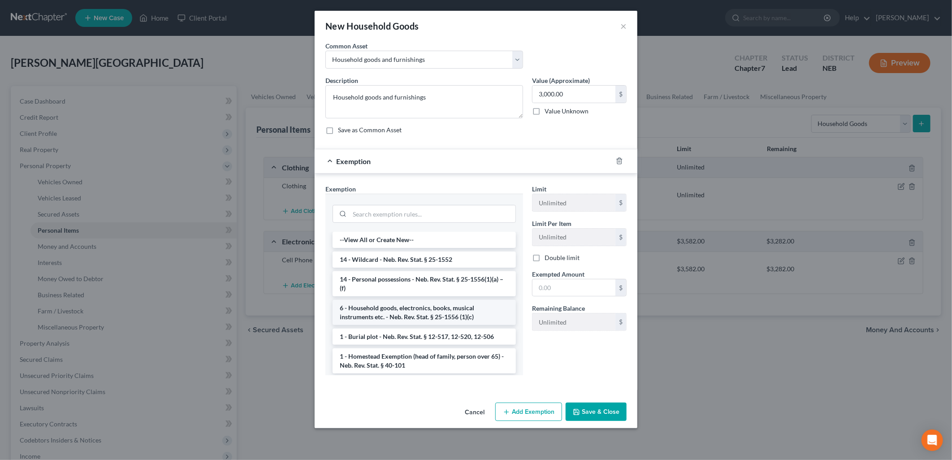
click at [401, 315] on li "6 - Household goods, electronics, books, musical instruments etc. - Neb. Rev. S…" at bounding box center [423, 312] width 183 height 25
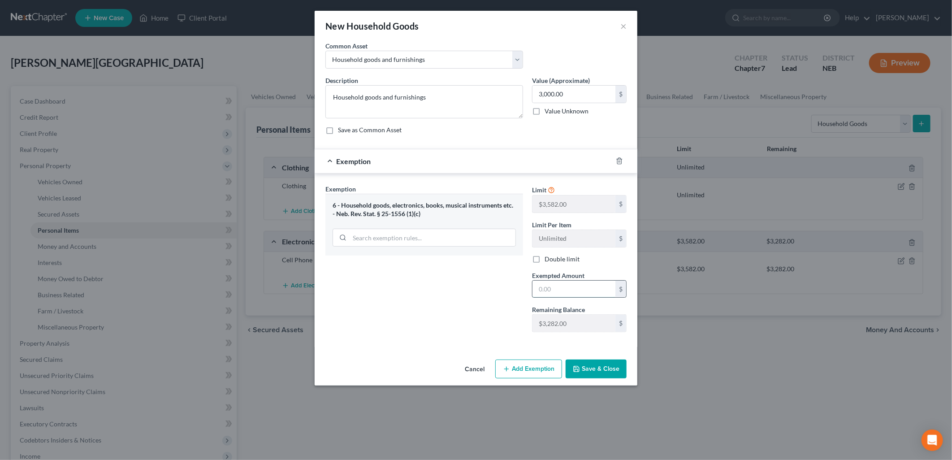
click at [559, 285] on input "text" at bounding box center [573, 289] width 83 height 17
type input "3,000.00"
click at [609, 371] on button "Save & Close" at bounding box center [596, 368] width 61 height 19
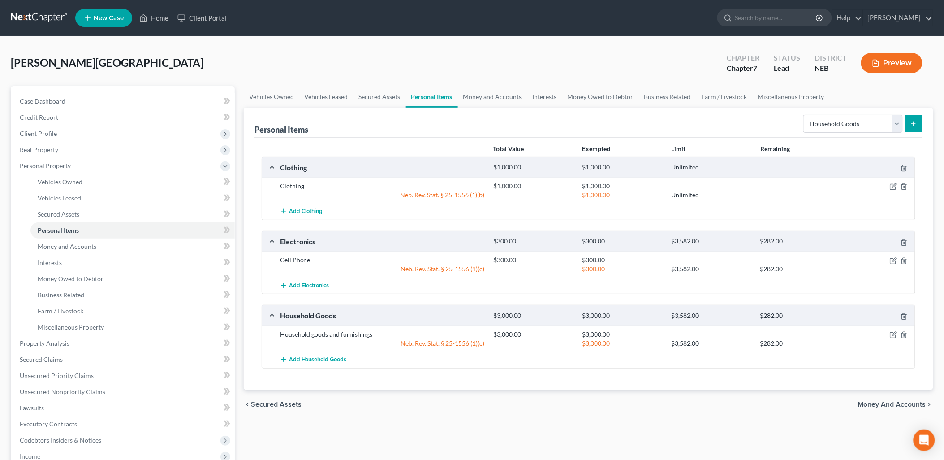
click at [895, 401] on span "Money and Accounts" at bounding box center [892, 404] width 68 height 7
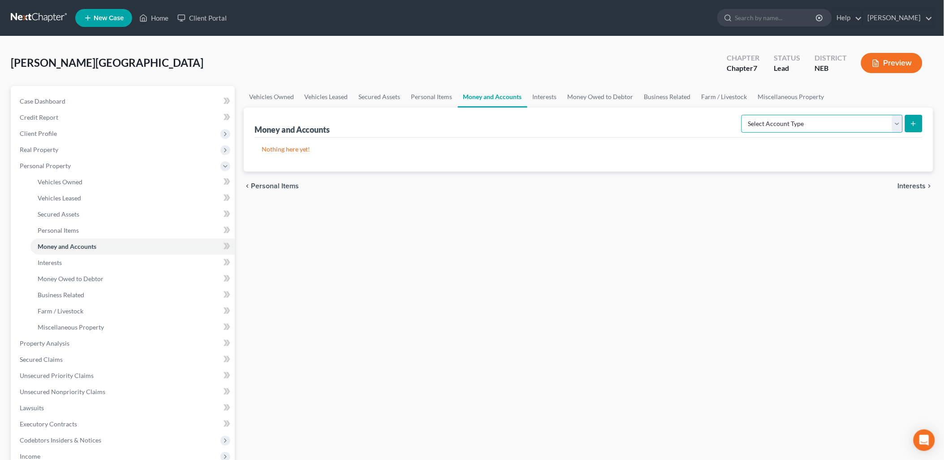
click at [890, 125] on select "Select Account Type Brokerage Cash on Hand Certificates of Deposit Checking Acc…" at bounding box center [822, 124] width 161 height 18
select select "checking"
click at [744, 115] on select "Select Account Type Brokerage Cash on Hand Certificates of Deposit Checking Acc…" at bounding box center [822, 124] width 161 height 18
click at [911, 123] on icon "submit" at bounding box center [913, 123] width 7 height 7
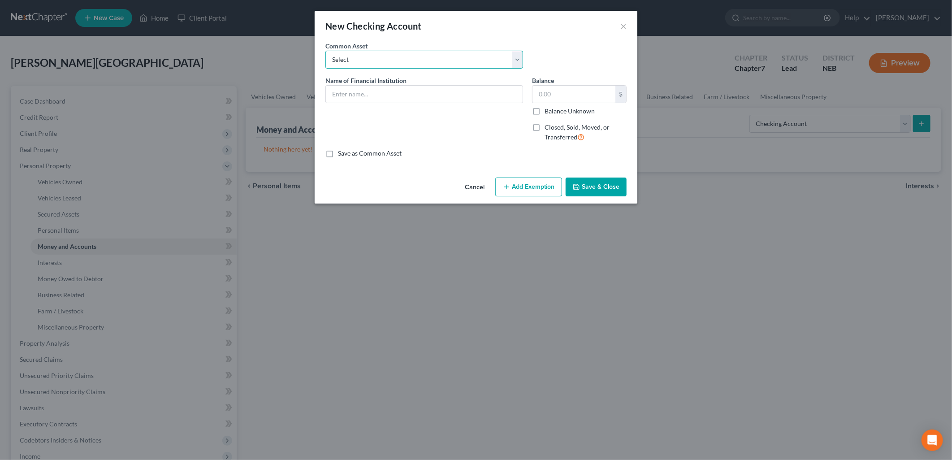
click at [364, 57] on select "Select First Central Bank Hershey State Bank Town and County Bank - 179 First I…" at bounding box center [424, 60] width 198 height 18
select select "9"
click at [325, 51] on select "Select First Central Bank Hershey State Bank Town and County Bank - 179 First I…" at bounding box center [424, 60] width 198 height 18
drag, startPoint x: 419, startPoint y: 93, endPoint x: 397, endPoint y: 95, distance: 23.0
click at [397, 95] on input "[PERSON_NAME] Fargo Checking - 8964" at bounding box center [424, 94] width 197 height 17
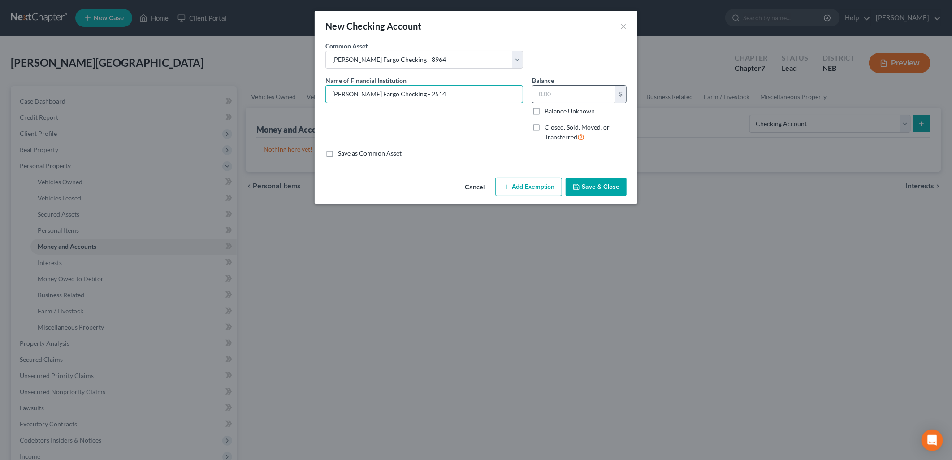
type input "[PERSON_NAME] Fargo Checking - 2514"
click at [557, 87] on input "text" at bounding box center [573, 94] width 83 height 17
type input "0"
click at [578, 185] on icon "button" at bounding box center [576, 186] width 7 height 7
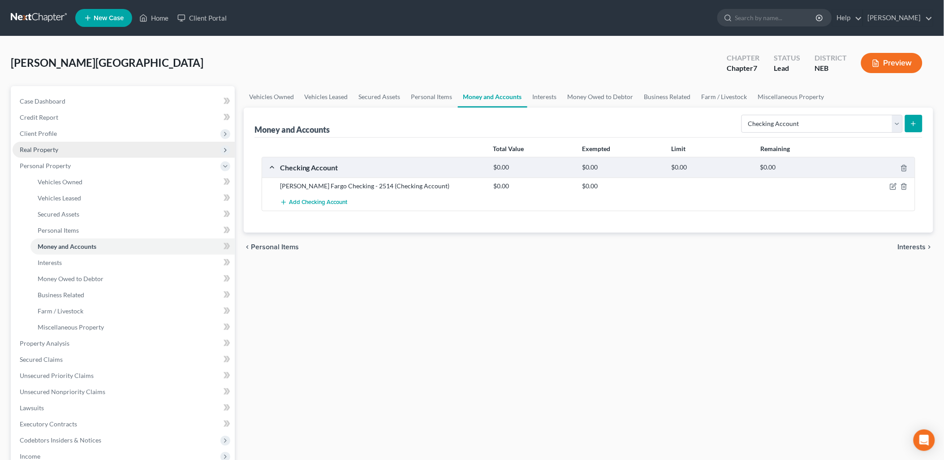
click at [64, 148] on span "Real Property" at bounding box center [124, 150] width 222 height 16
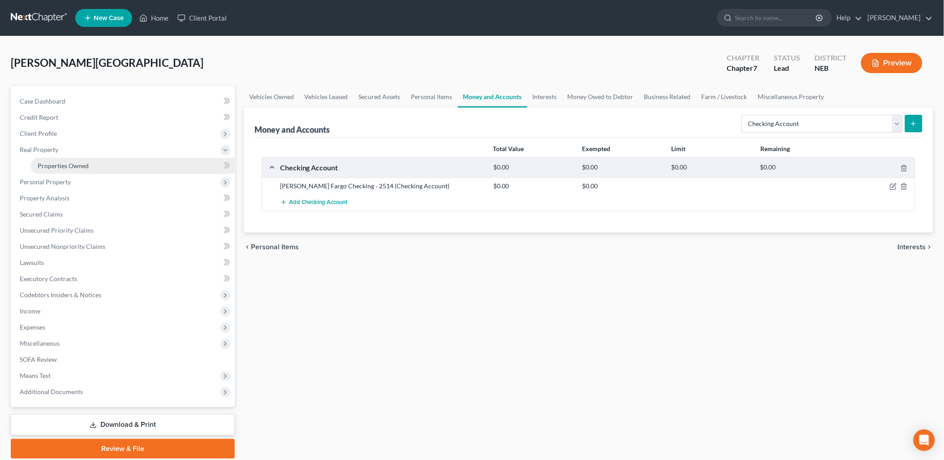
click at [65, 160] on link "Properties Owned" at bounding box center [132, 166] width 204 height 16
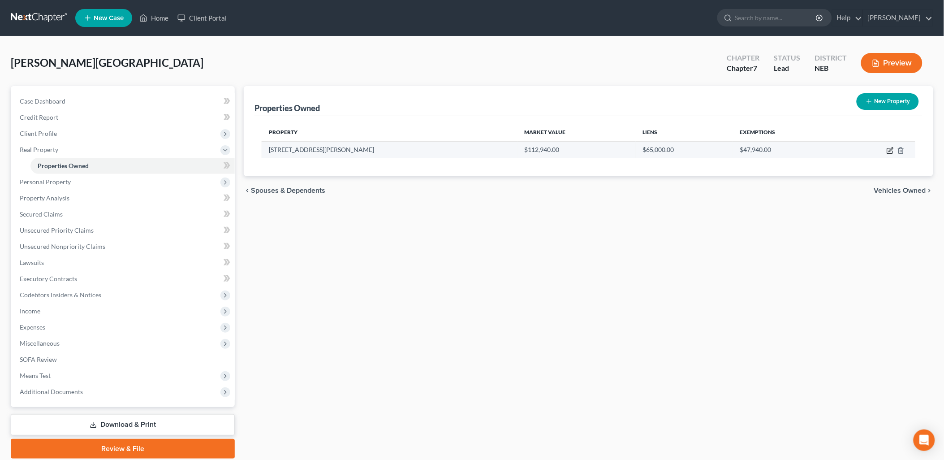
click at [889, 151] on icon "button" at bounding box center [890, 150] width 7 height 7
select select "30"
select select "9"
select select "0"
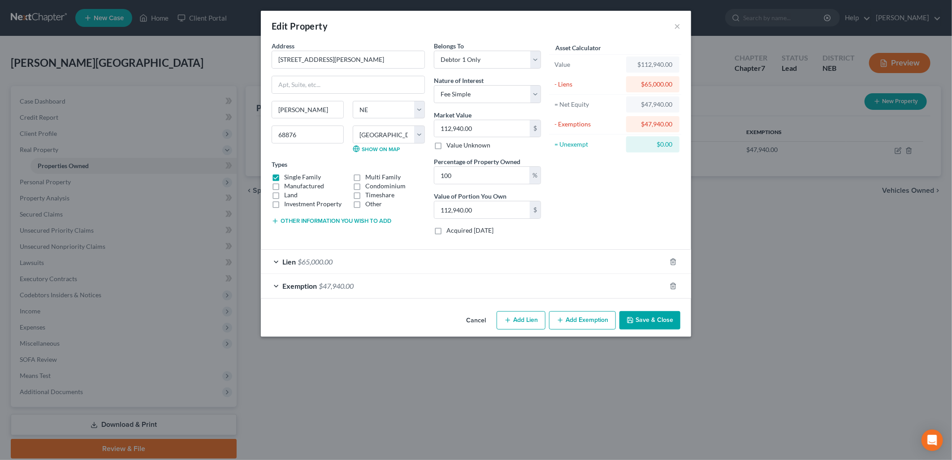
drag, startPoint x: 291, startPoint y: 263, endPoint x: 297, endPoint y: 266, distance: 6.6
click at [291, 263] on span "Lien" at bounding box center [288, 261] width 13 height 9
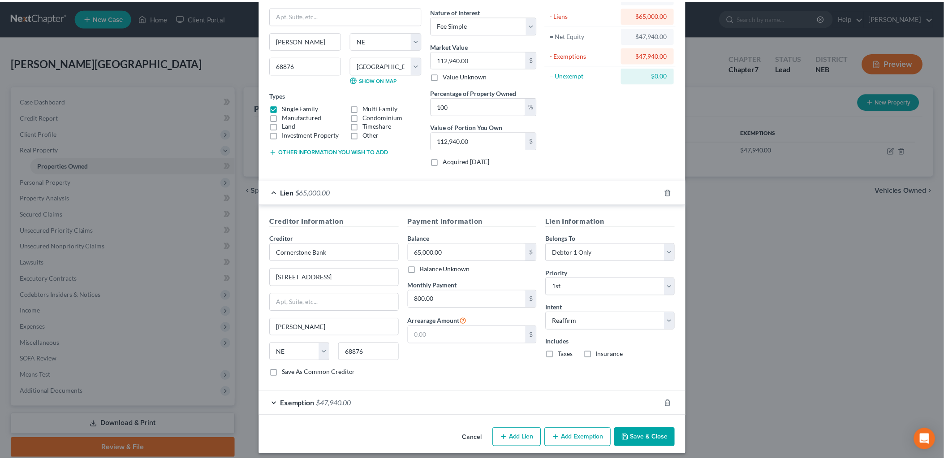
scroll to position [75, 0]
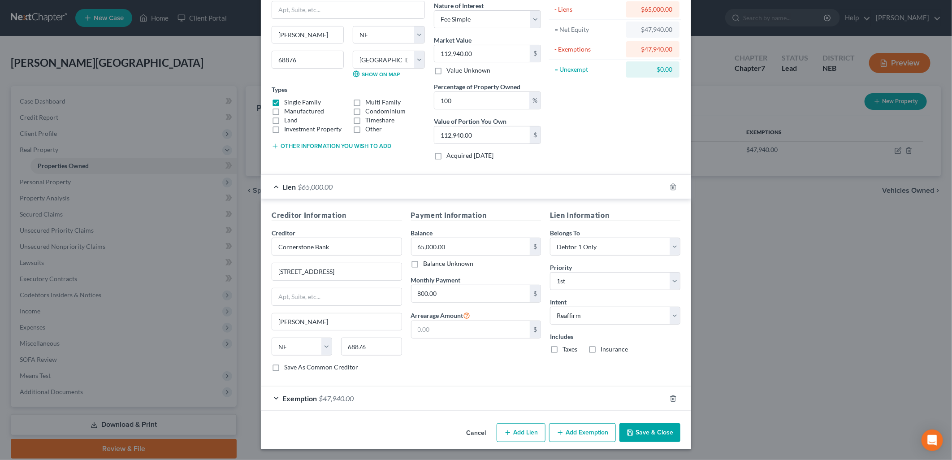
click at [626, 429] on icon "button" at bounding box center [629, 432] width 7 height 7
